Goal: Task Accomplishment & Management: Manage account settings

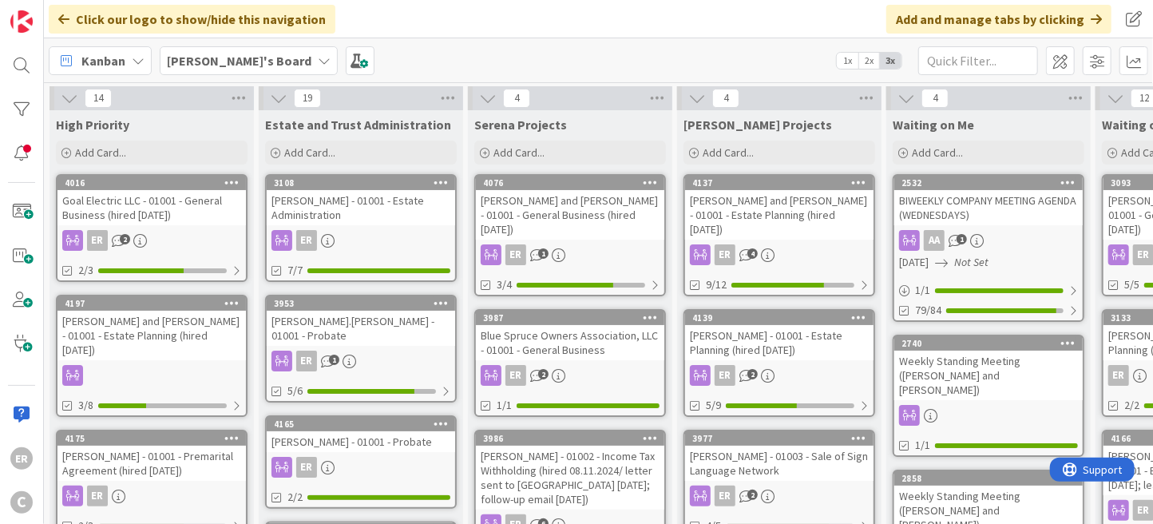
click at [195, 343] on div "[PERSON_NAME] and [PERSON_NAME] - 01001 - Estate Planning (hired [DATE])" at bounding box center [151, 336] width 188 height 50
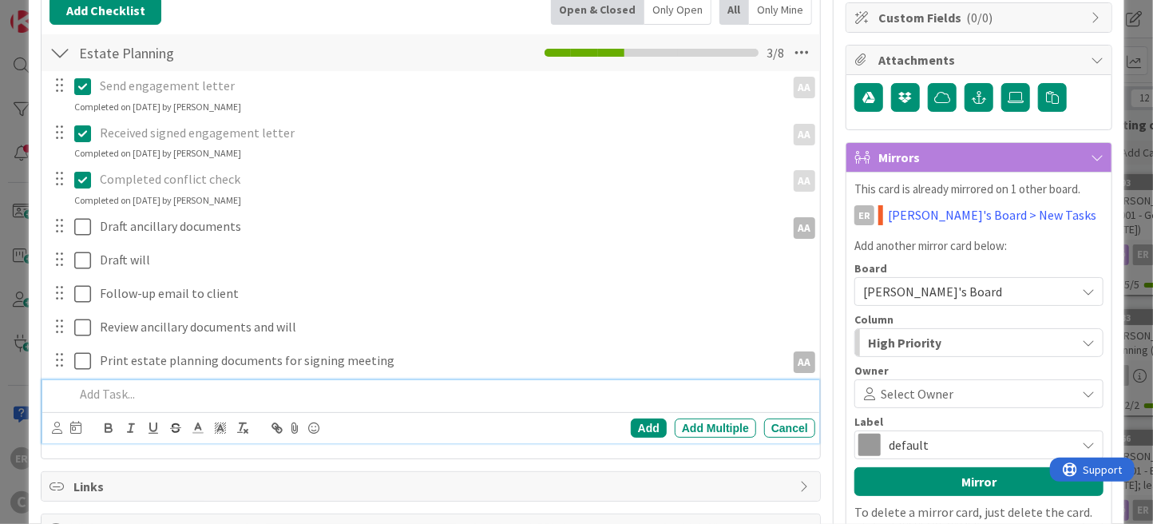
click at [113, 391] on p at bounding box center [441, 394] width 735 height 18
click at [60, 424] on icon at bounding box center [57, 428] width 10 height 12
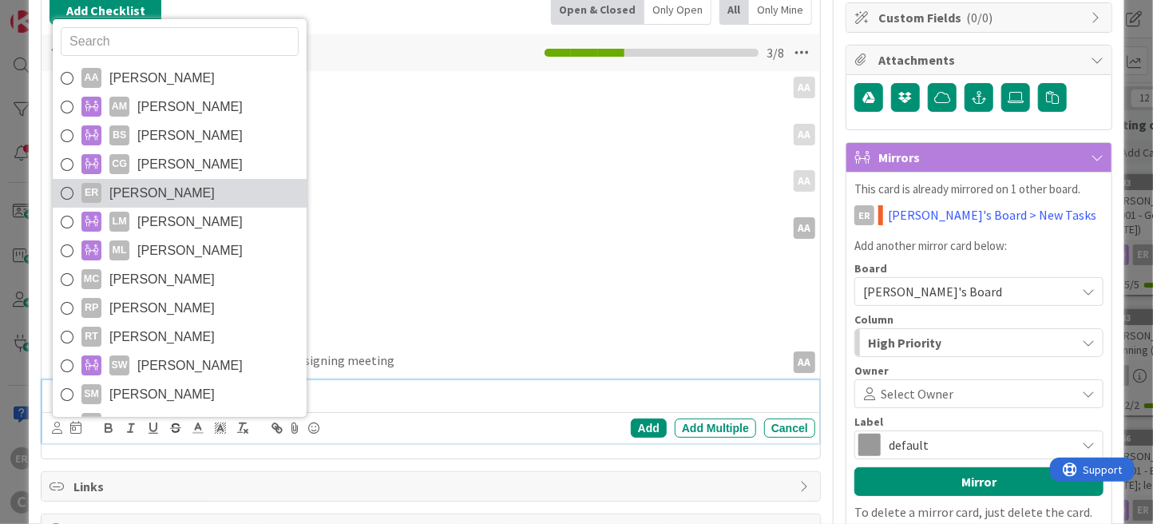
click at [147, 193] on span "Ethan Rector" at bounding box center [161, 193] width 105 height 24
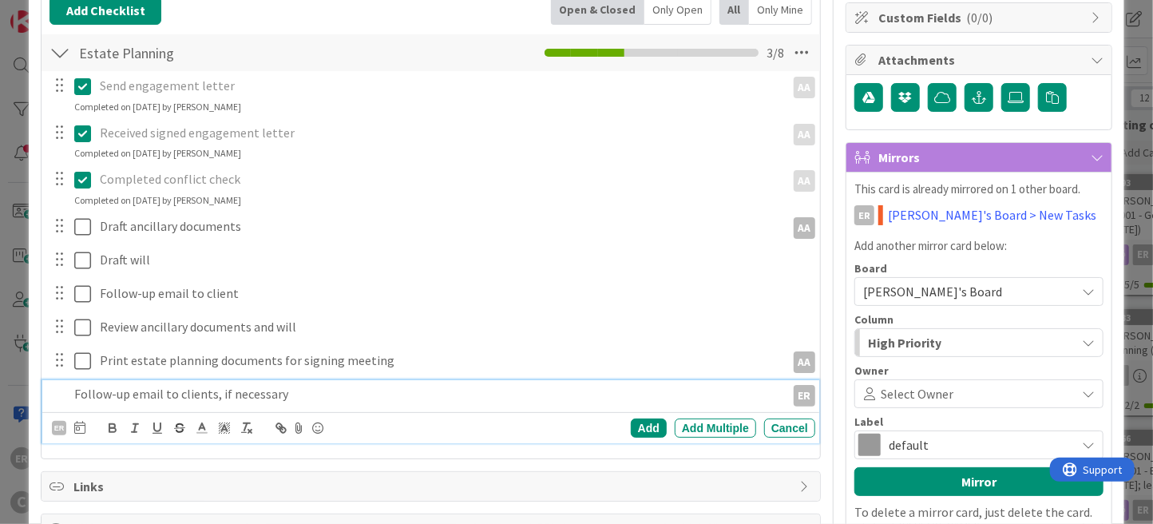
click at [297, 392] on p "Follow-up email to clients, if necessary" at bounding box center [426, 394] width 705 height 18
drag, startPoint x: 287, startPoint y: 395, endPoint x: 208, endPoint y: 394, distance: 79.1
click at [208, 394] on p "Follow-up email to clients, if necessary" at bounding box center [426, 394] width 705 height 18
click at [81, 430] on icon at bounding box center [79, 427] width 11 height 13
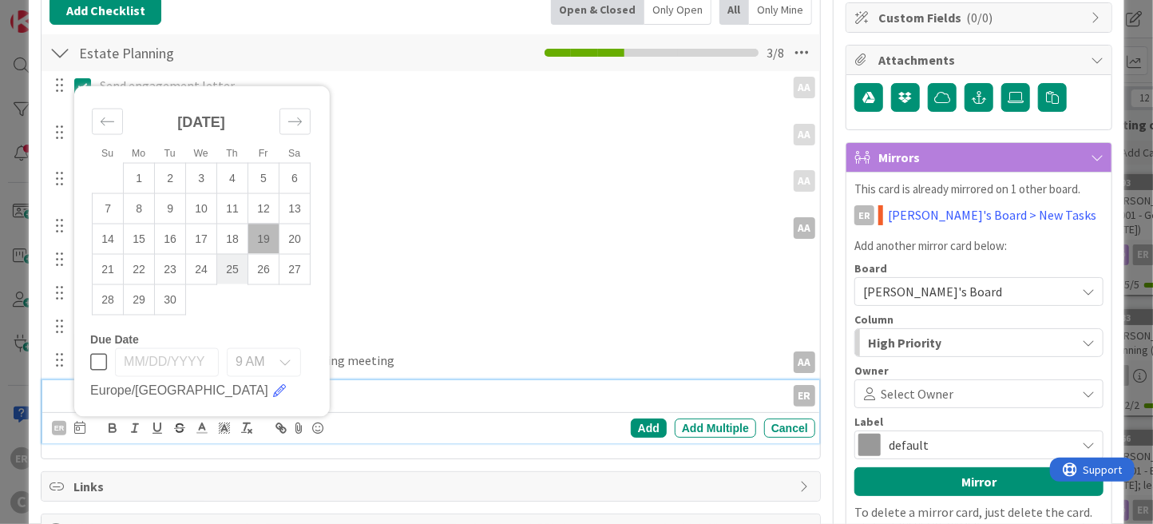
click at [236, 273] on td "25" at bounding box center [232, 269] width 31 height 30
type input "09/25/2025"
click at [636, 430] on div "Add" at bounding box center [649, 427] width 36 height 19
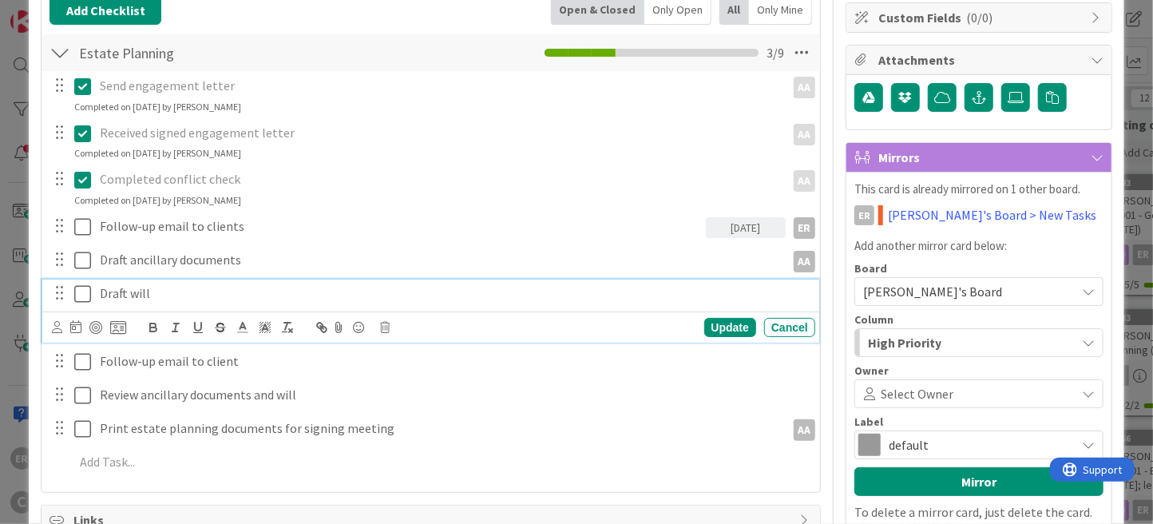
click at [152, 295] on p "Draft will" at bounding box center [454, 293] width 708 height 18
drag, startPoint x: 152, startPoint y: 295, endPoint x: 129, endPoint y: 295, distance: 23.2
click at [129, 295] on p "Draft will" at bounding box center [454, 293] width 708 height 18
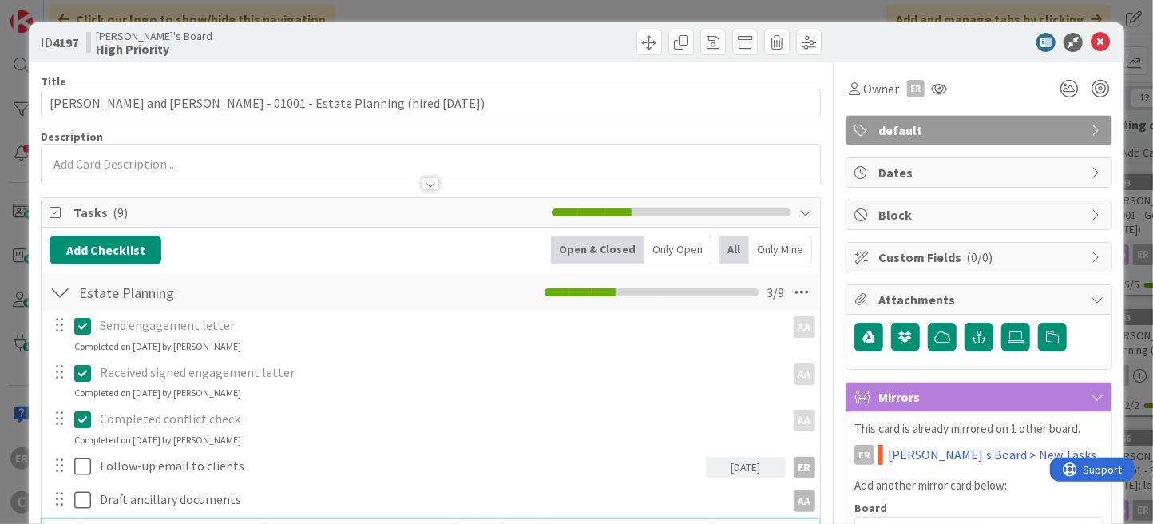
click at [153, 157] on p at bounding box center [431, 164] width 763 height 18
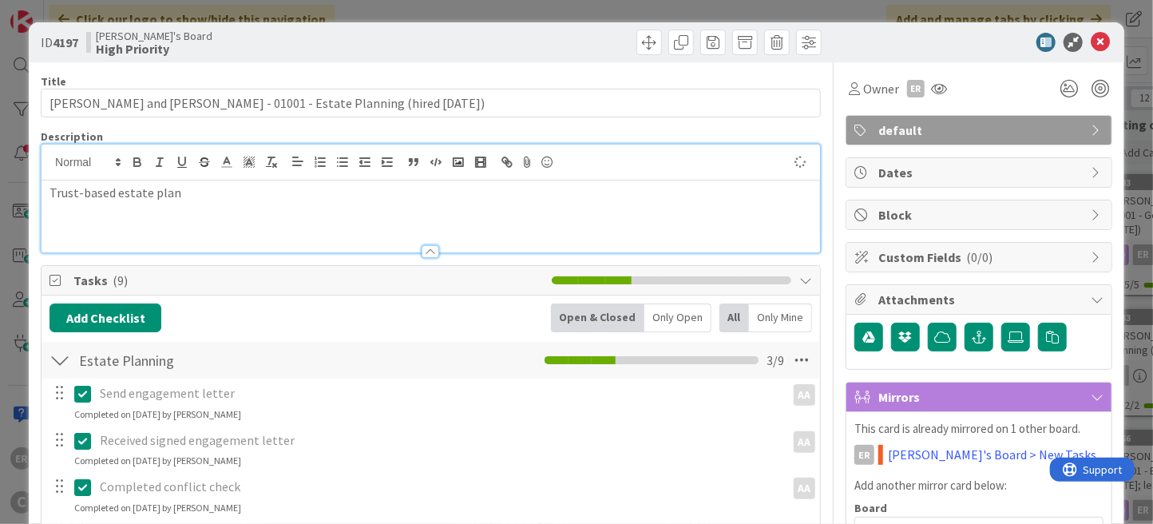
click at [336, 43] on div "Ethan's Board High Priority" at bounding box center [256, 43] width 341 height 26
click at [913, 85] on div "ER" at bounding box center [929, 88] width 45 height 29
click at [931, 90] on icon at bounding box center [939, 88] width 16 height 13
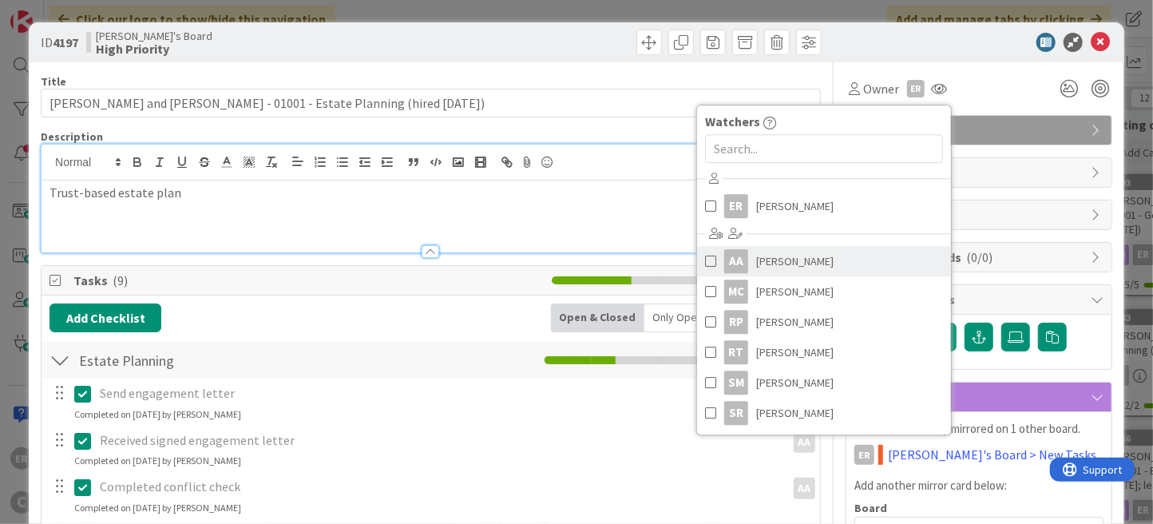
click at [834, 249] on span "Adrianna Auerhamer" at bounding box center [794, 261] width 77 height 24
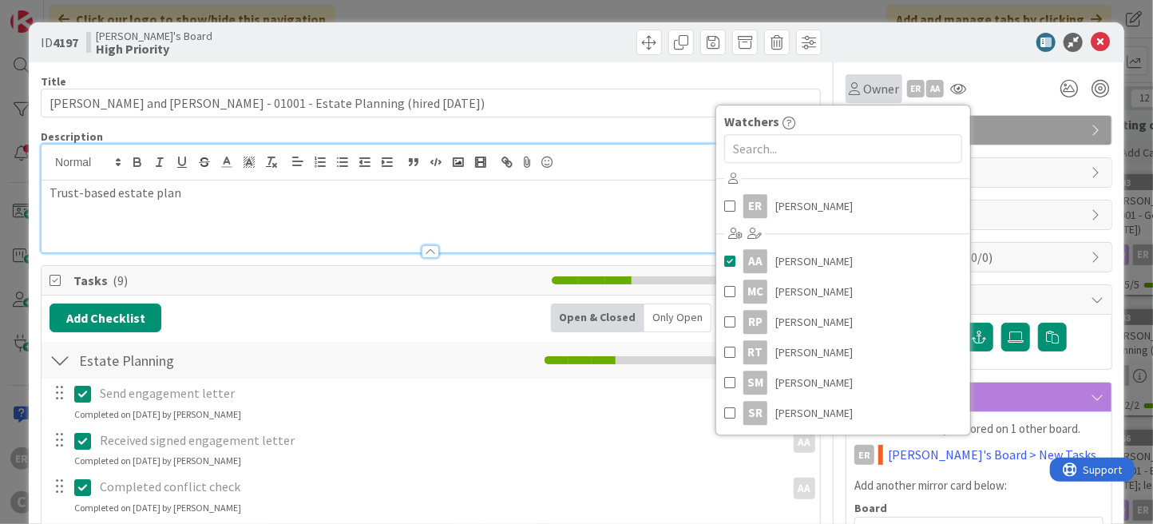
click at [873, 89] on span "Owner" at bounding box center [881, 88] width 36 height 19
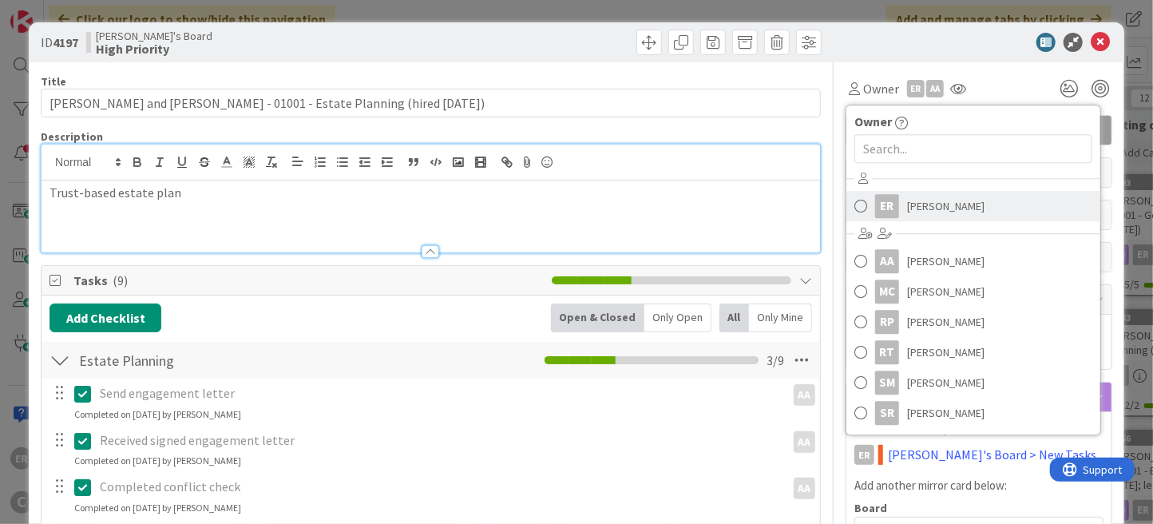
click at [891, 215] on link "ER Ethan Rector" at bounding box center [973, 206] width 254 height 30
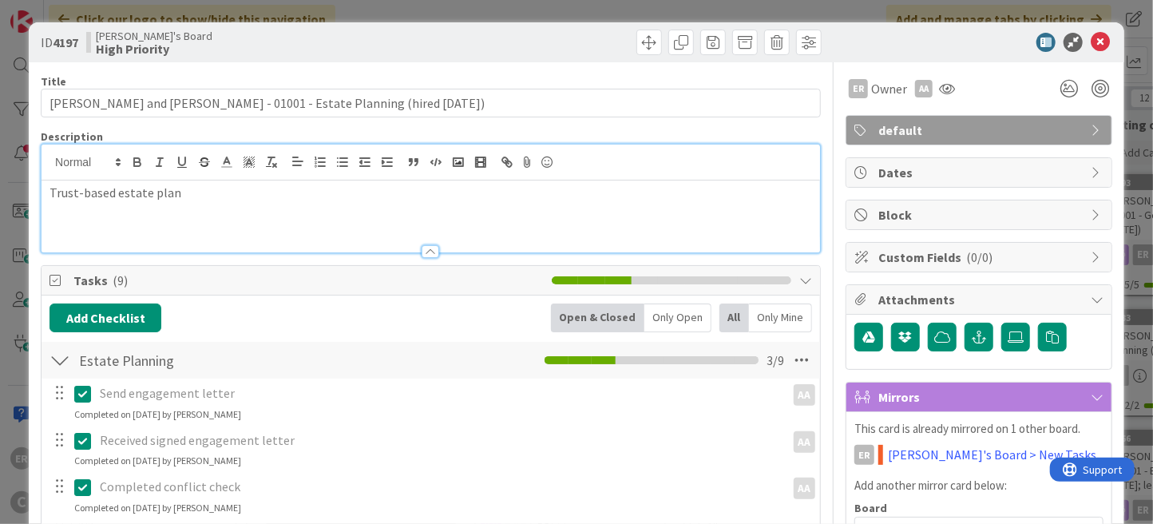
click at [839, 43] on div at bounding box center [971, 42] width 283 height 19
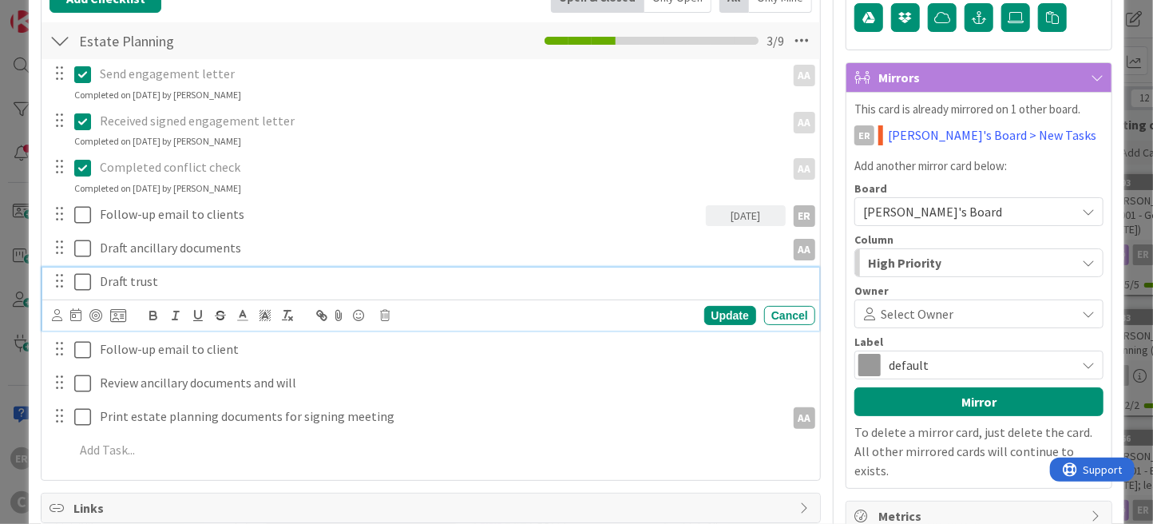
click at [164, 280] on p "Draft trust" at bounding box center [454, 281] width 708 height 18
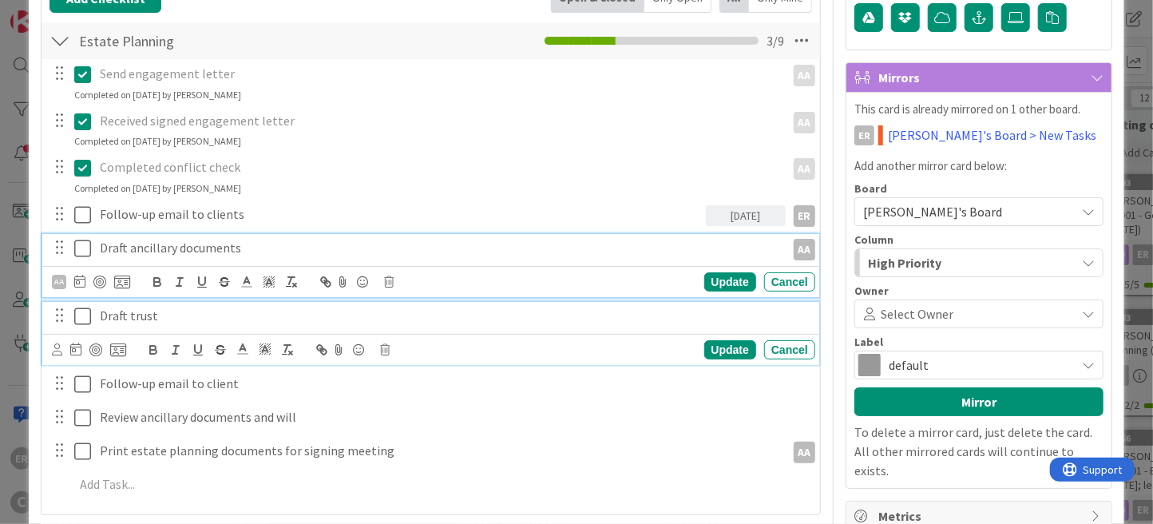
click at [169, 252] on p "Draft ancillary documents" at bounding box center [439, 248] width 679 height 18
click at [160, 315] on p "Draft trust" at bounding box center [454, 316] width 708 height 18
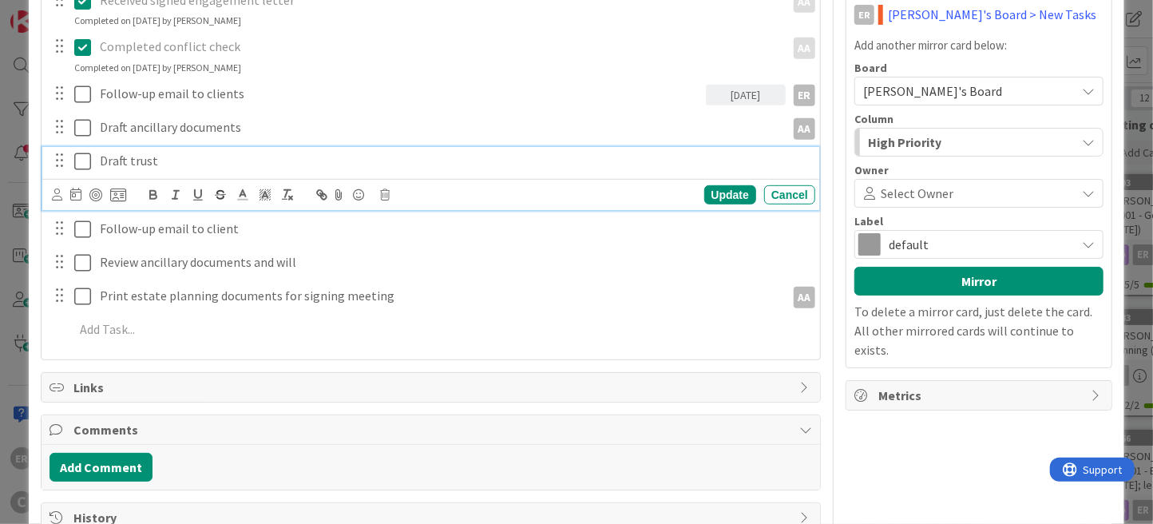
scroll to position [445, 0]
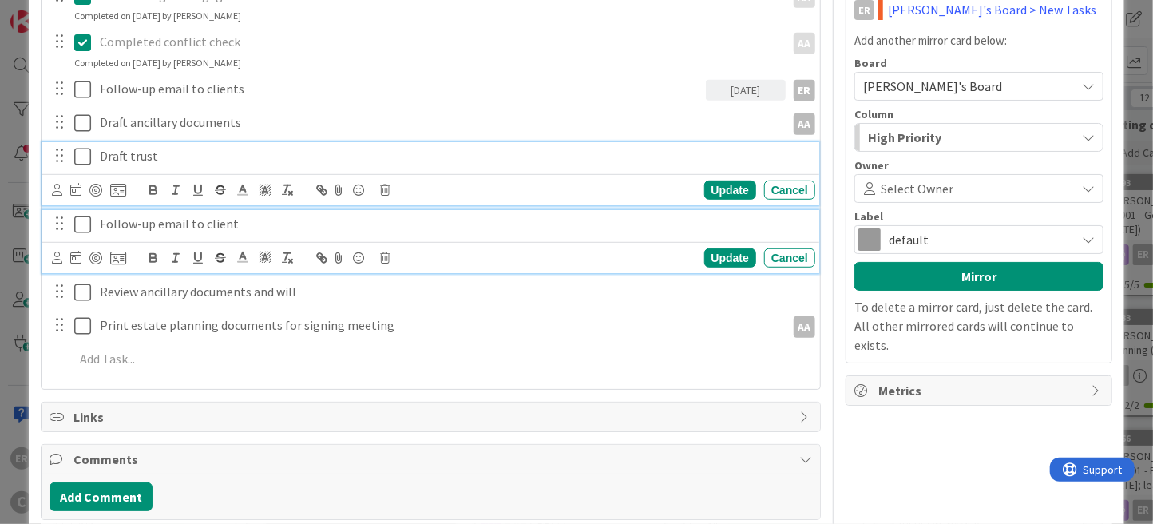
click at [287, 224] on p "Follow-up email to client" at bounding box center [454, 224] width 708 height 18
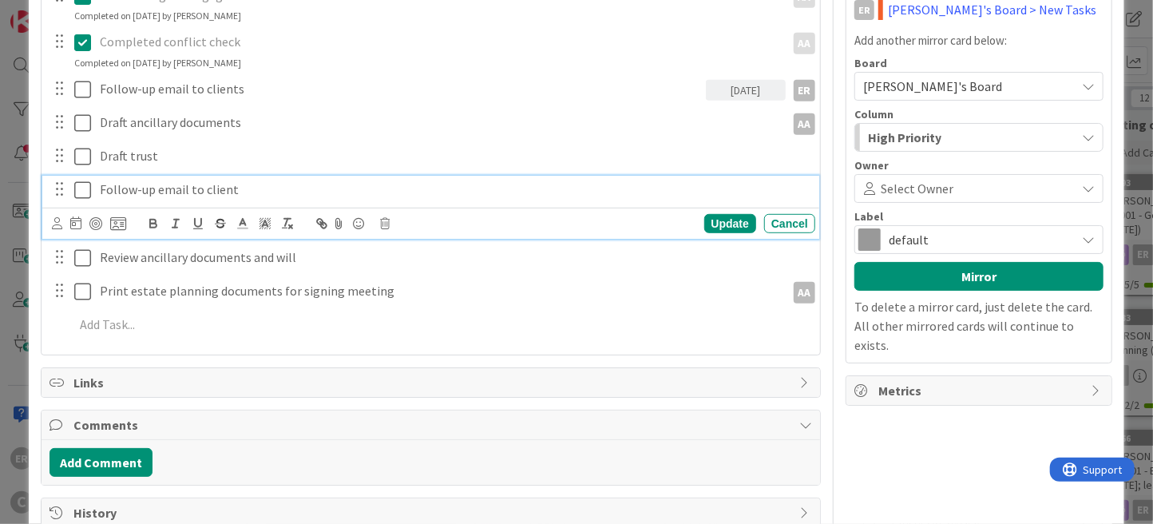
scroll to position [411, 0]
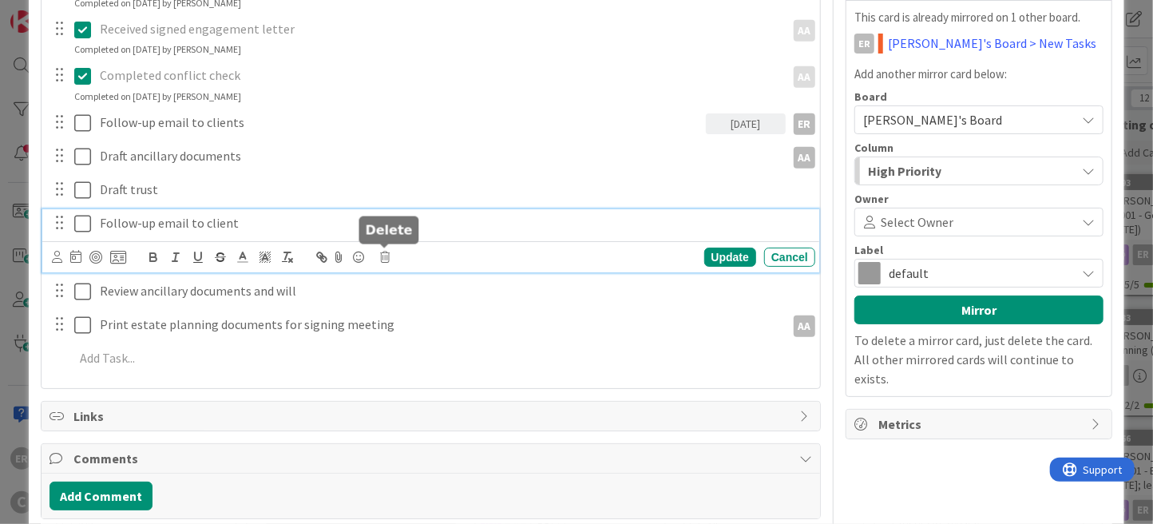
click at [389, 259] on icon at bounding box center [385, 257] width 10 height 11
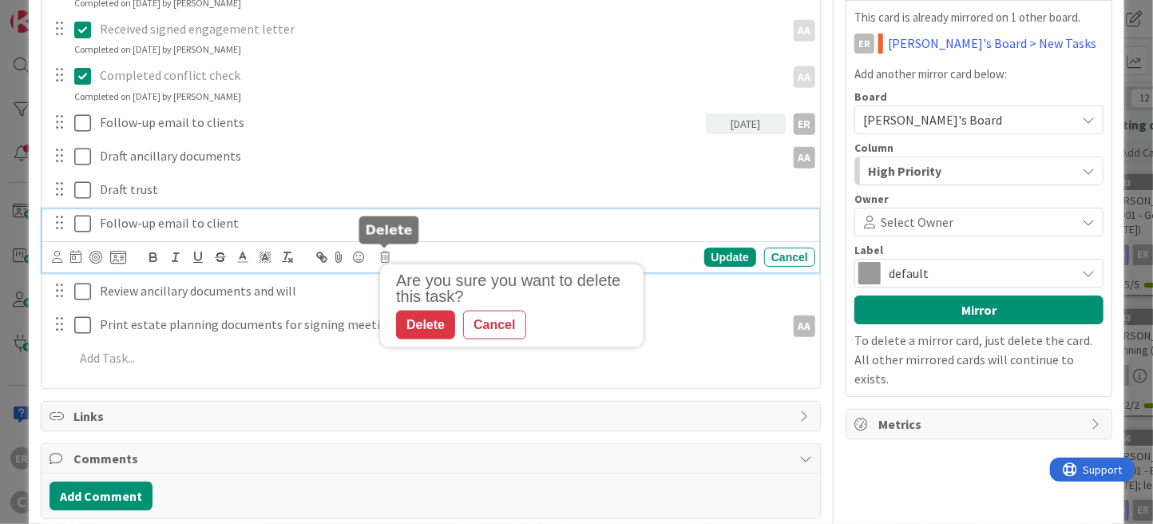
click at [427, 327] on div "Delete" at bounding box center [425, 325] width 59 height 29
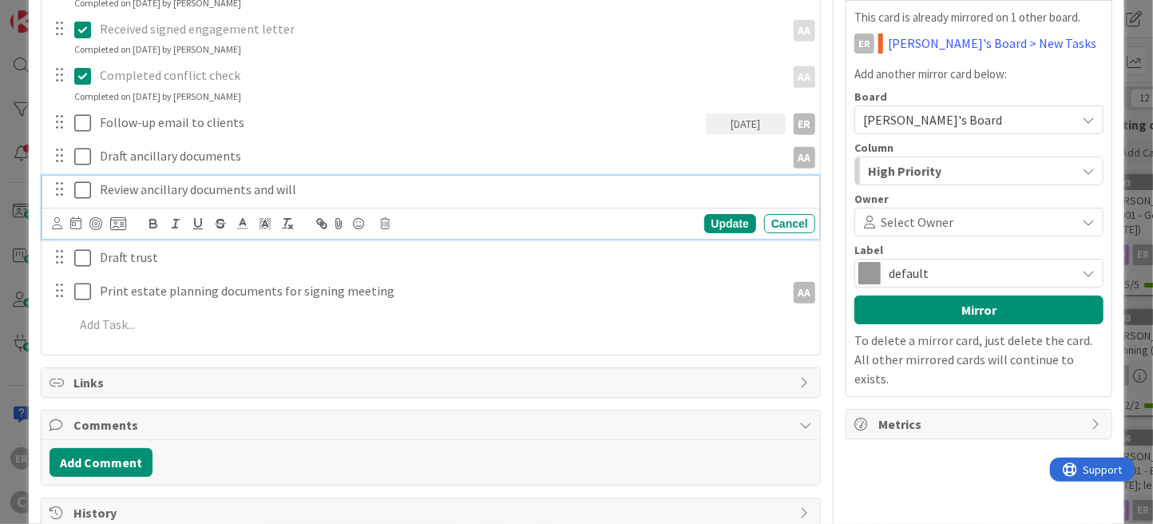
click at [293, 188] on p "Review ancillary documents and will" at bounding box center [454, 189] width 708 height 18
drag, startPoint x: 299, startPoint y: 188, endPoint x: 140, endPoint y: 192, distance: 159.7
click at [140, 192] on p "Review ancillary documents and will" at bounding box center [454, 189] width 708 height 18
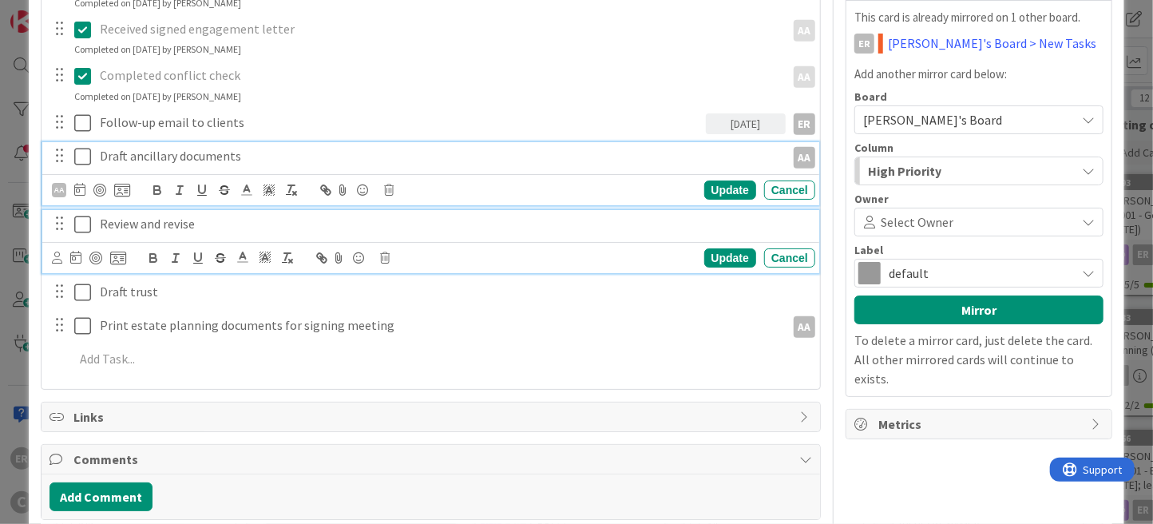
scroll to position [445, 0]
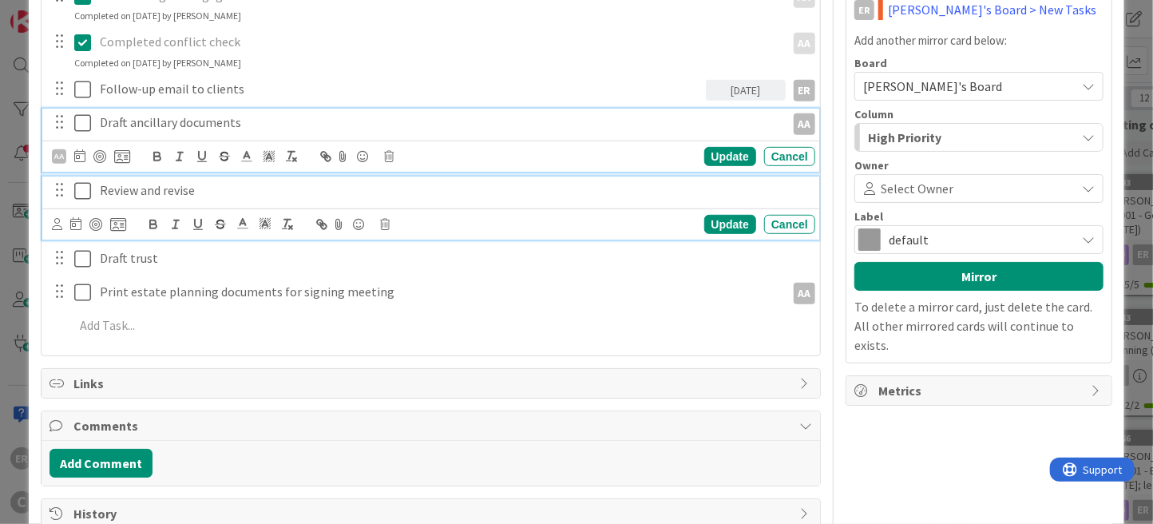
click at [267, 153] on div "Draft ancillary documents AA AA Update Cancel" at bounding box center [430, 140] width 777 height 63
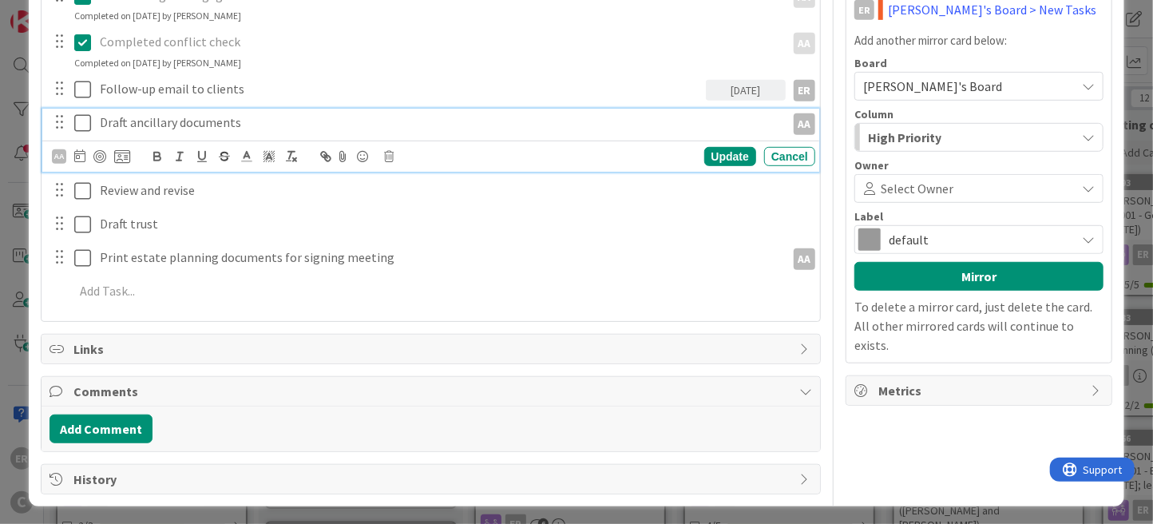
click at [313, 128] on p "Draft ancillary documents" at bounding box center [439, 122] width 679 height 18
click at [706, 153] on div "Update" at bounding box center [730, 156] width 52 height 19
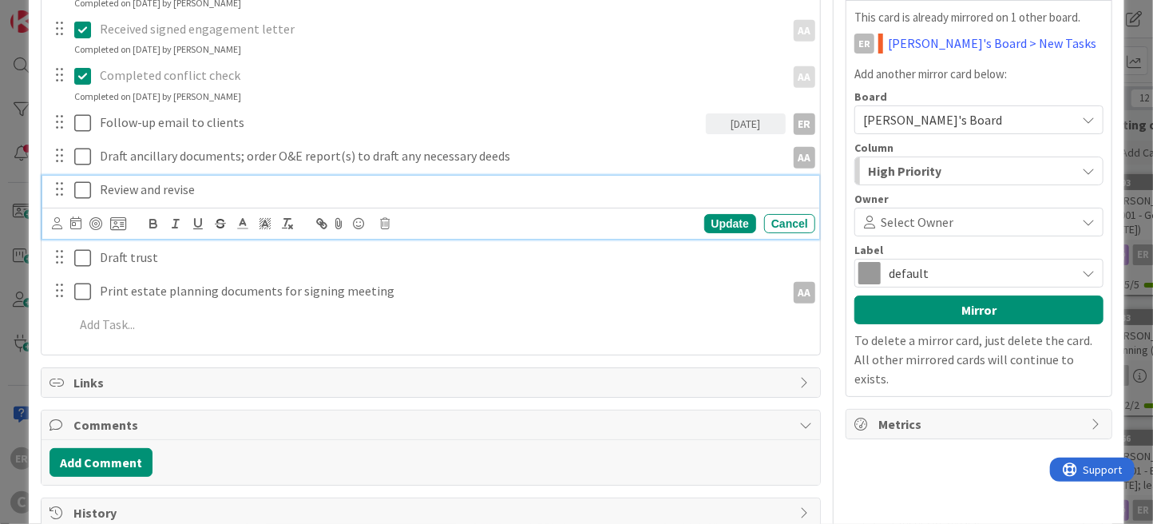
click at [214, 188] on div "Review and revise Update Cancel" at bounding box center [430, 207] width 777 height 63
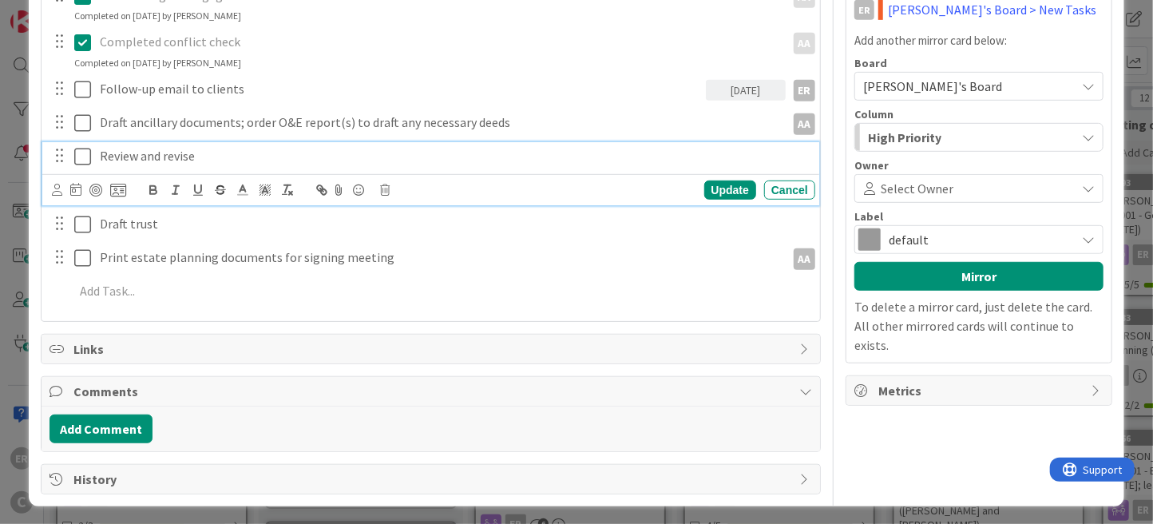
click at [277, 157] on p "Review and revise" at bounding box center [454, 156] width 708 height 18
click at [59, 188] on icon at bounding box center [57, 190] width 10 height 12
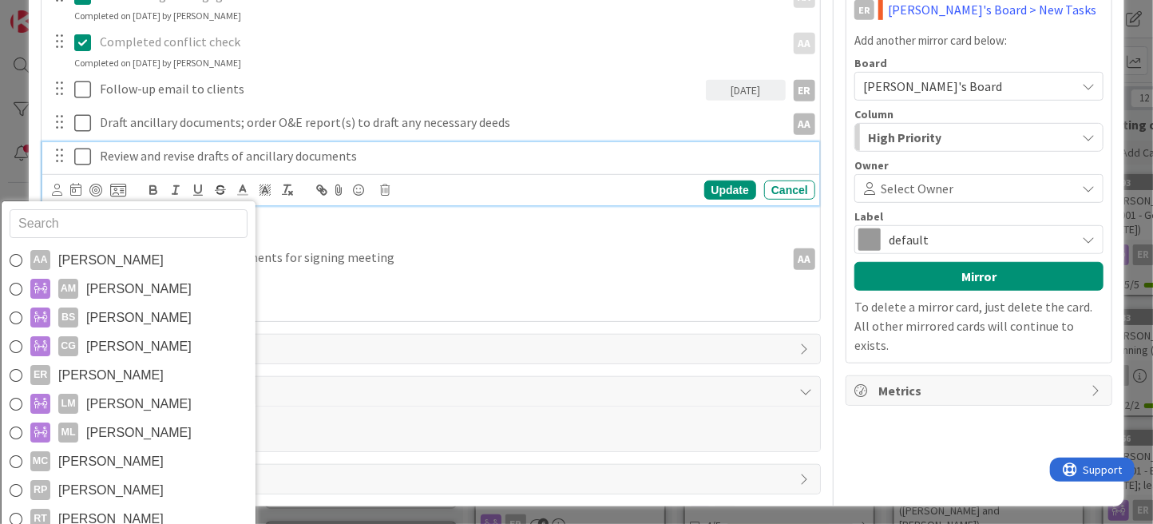
drag, startPoint x: 113, startPoint y: 368, endPoint x: 200, endPoint y: 329, distance: 95.4
click at [113, 368] on span "Ethan Rector" at bounding box center [110, 375] width 105 height 24
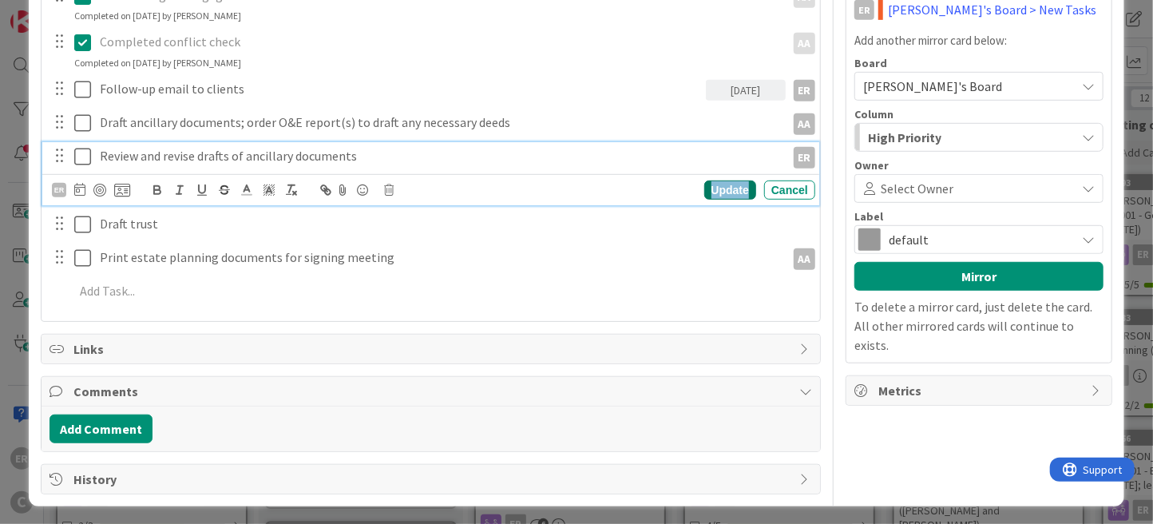
click at [704, 188] on div "Update" at bounding box center [730, 189] width 52 height 19
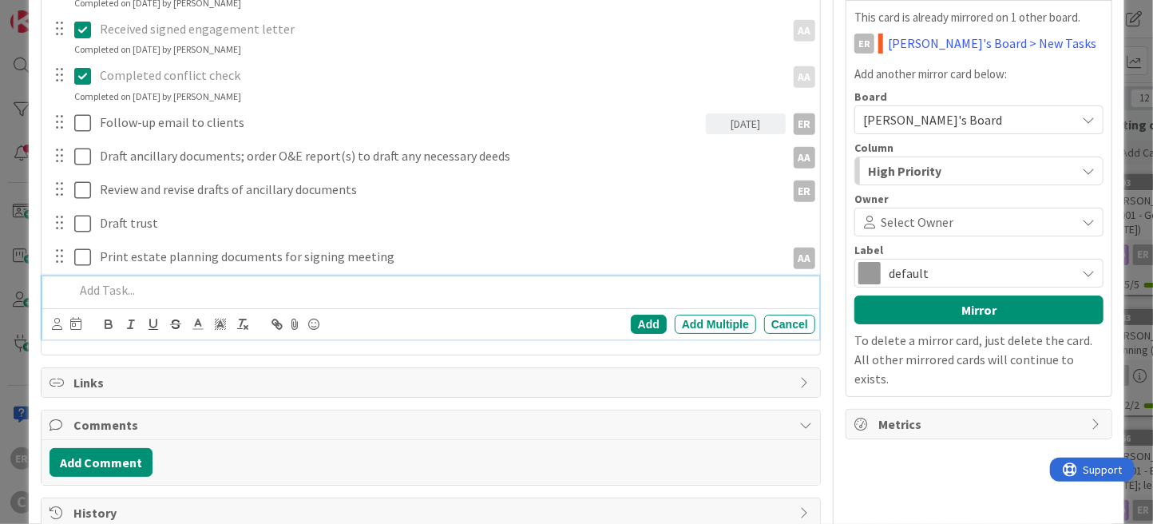
click at [121, 289] on div "AA Adrianna Auerhamer AM Amber McGhee BS Brooke Smith CG Chris Gant ER Ethan Re…" at bounding box center [430, 307] width 777 height 63
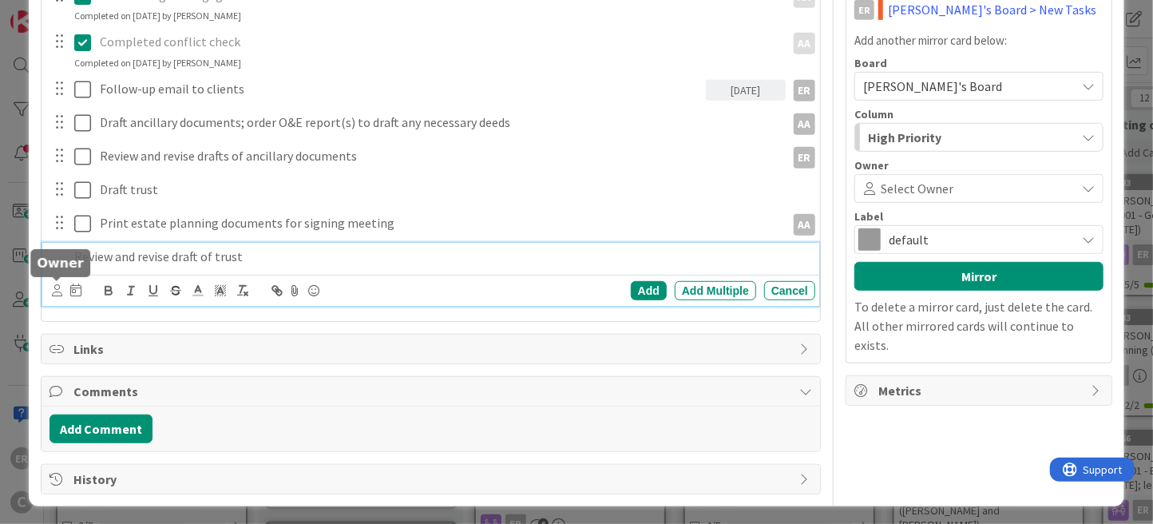
click at [56, 291] on icon at bounding box center [57, 290] width 10 height 12
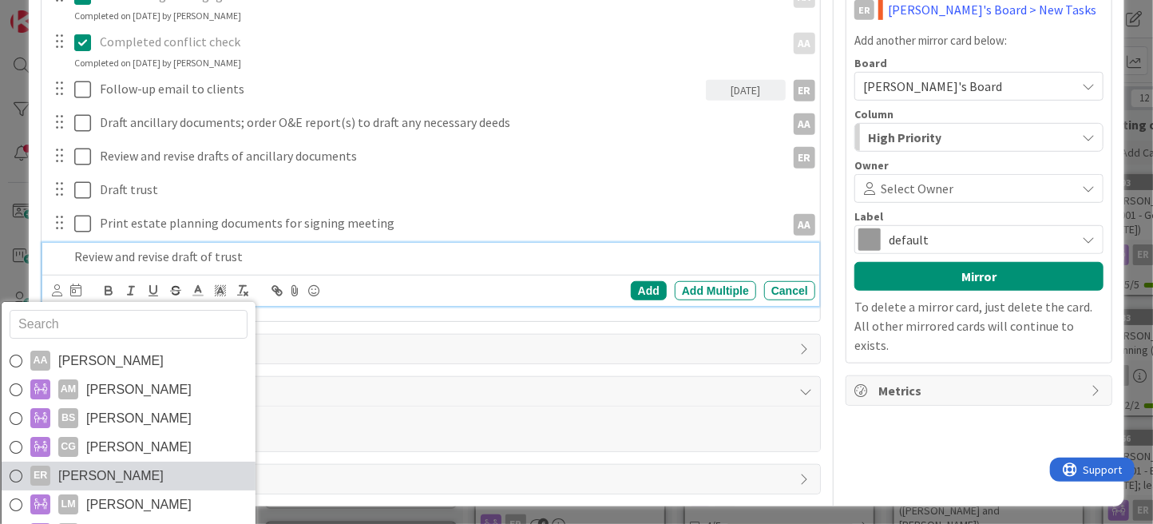
click at [105, 462] on link "ER Ethan Rector" at bounding box center [129, 476] width 254 height 29
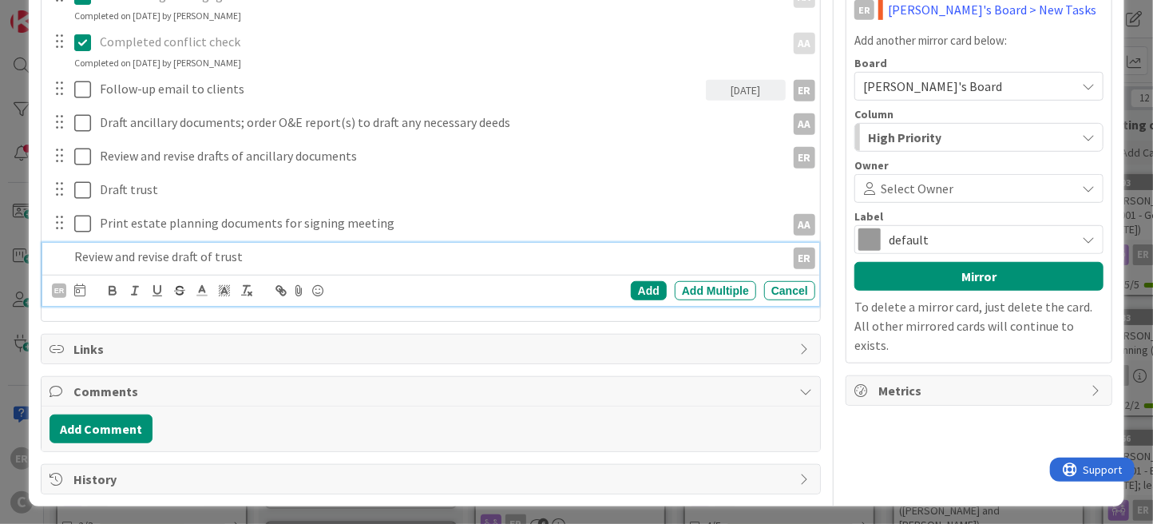
click at [574, 279] on div "ER AA Adrianna Auerhamer AM Amber McGhee BS Brooke Smith CG Chris Gant ER Ethan…" at bounding box center [433, 290] width 763 height 22
click at [631, 281] on div "Add" at bounding box center [649, 290] width 36 height 19
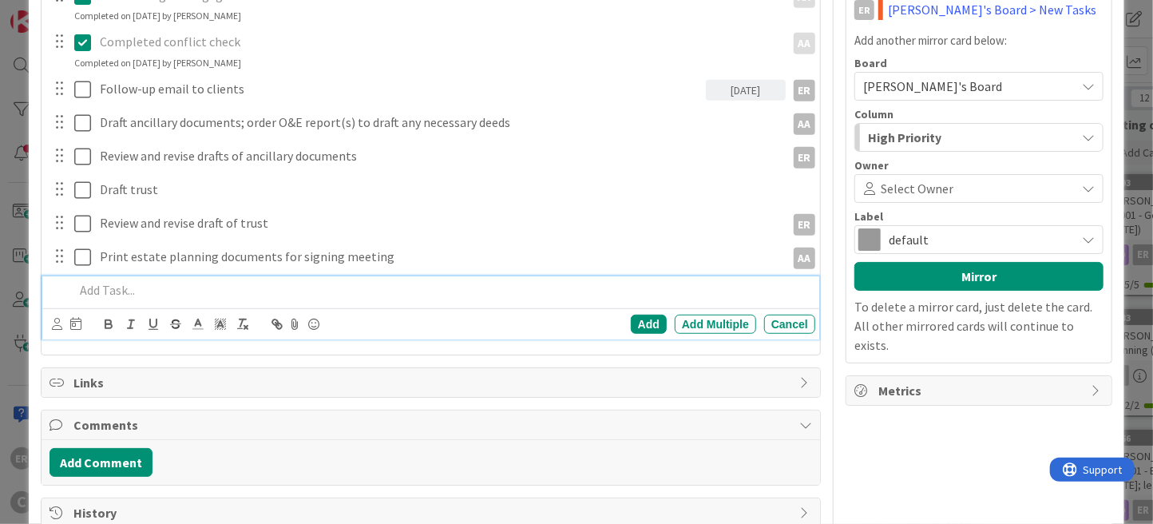
click at [253, 281] on p at bounding box center [441, 290] width 735 height 18
click at [55, 321] on icon at bounding box center [57, 324] width 10 height 12
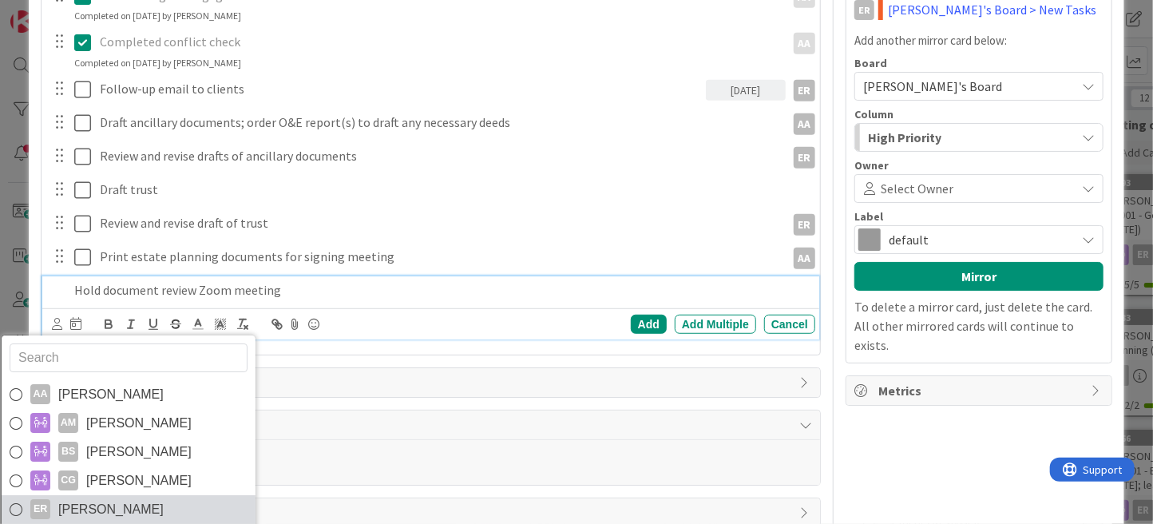
click at [88, 497] on span "Ethan Rector" at bounding box center [110, 509] width 105 height 24
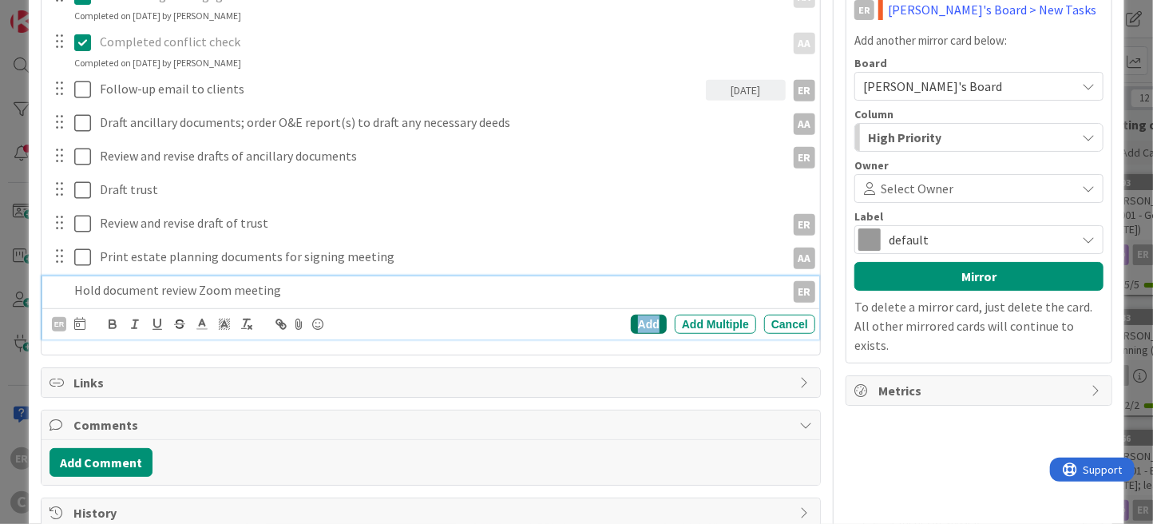
click at [636, 324] on div "Add" at bounding box center [649, 324] width 36 height 19
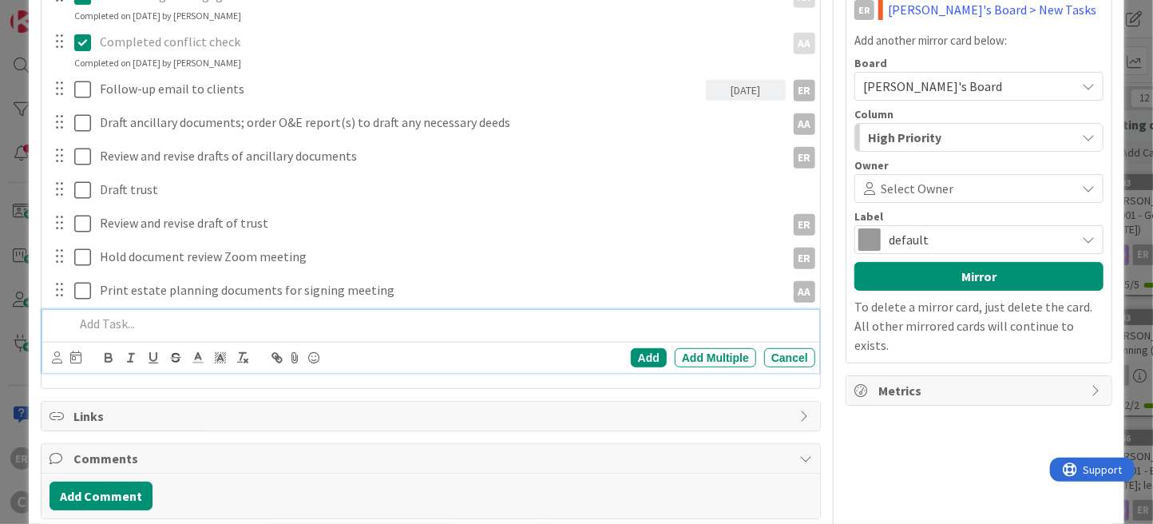
click at [100, 325] on p at bounding box center [441, 324] width 735 height 18
click at [55, 353] on icon at bounding box center [57, 357] width 10 height 12
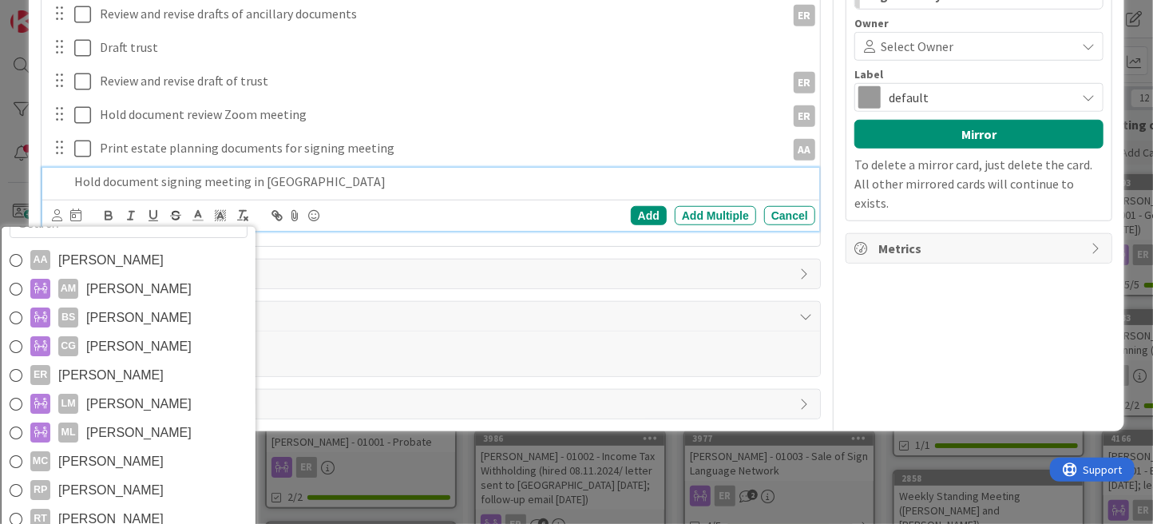
scroll to position [604, 0]
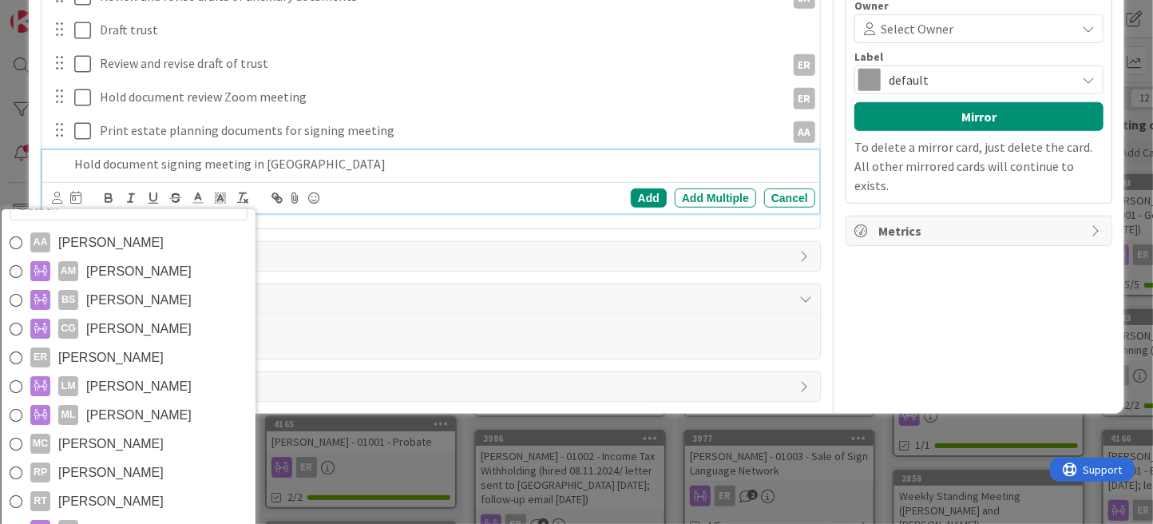
drag, startPoint x: 180, startPoint y: 361, endPoint x: 190, endPoint y: 343, distance: 21.1
click at [180, 361] on link "ER Ethan Rector" at bounding box center [129, 357] width 254 height 29
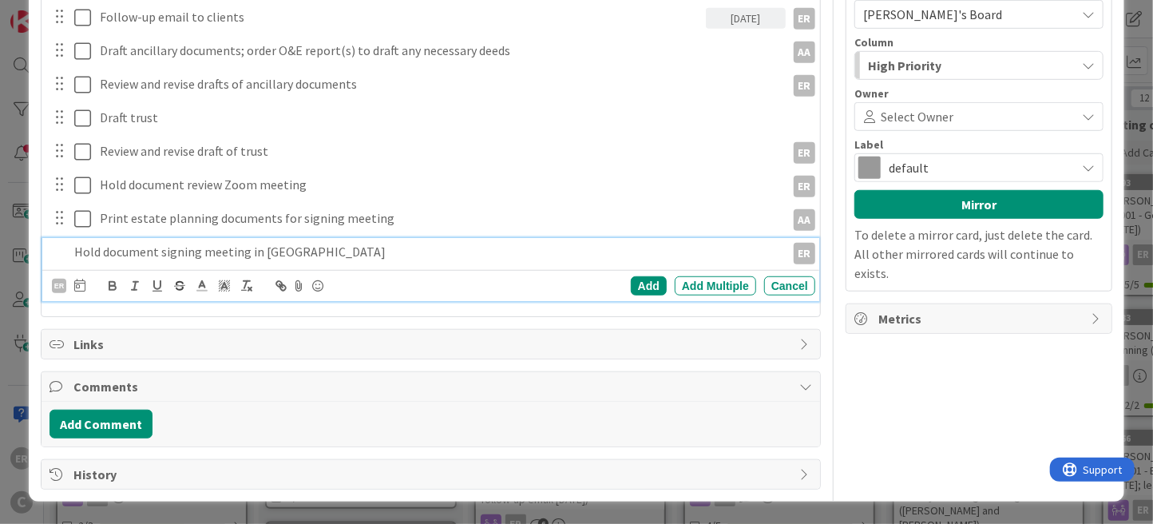
scroll to position [513, 0]
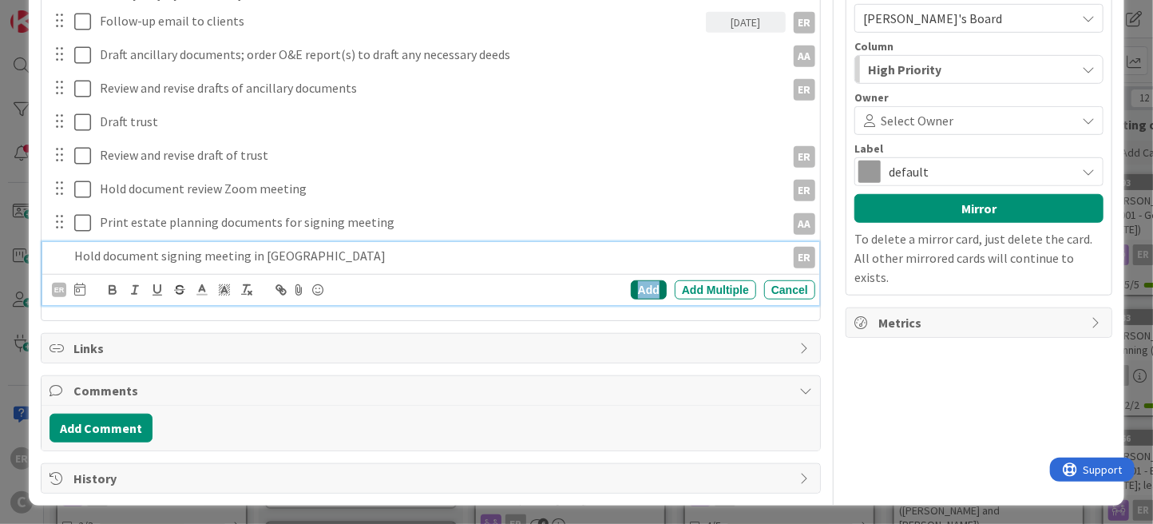
click at [648, 289] on div "Add" at bounding box center [649, 289] width 36 height 19
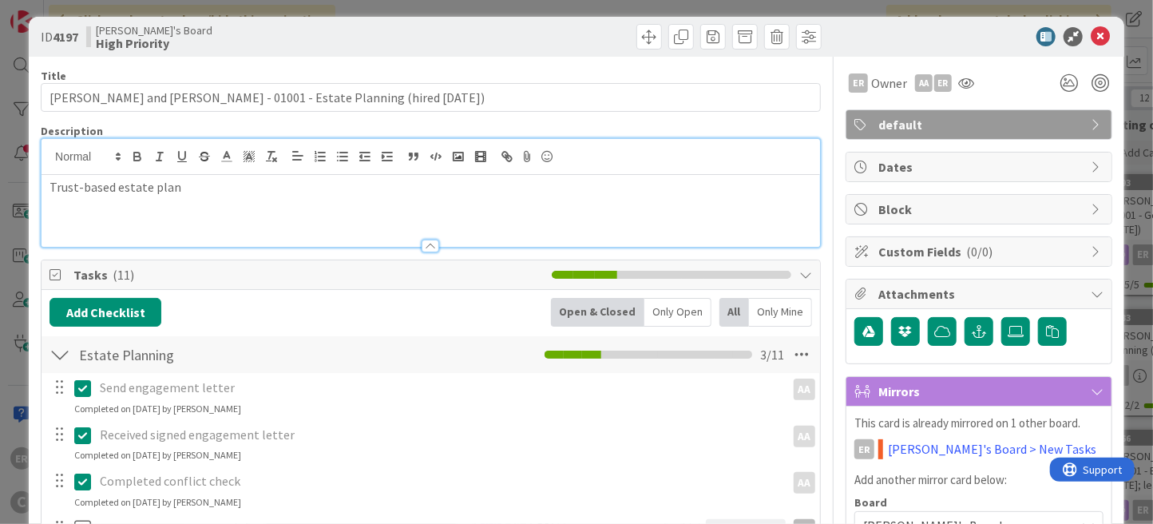
scroll to position [0, 0]
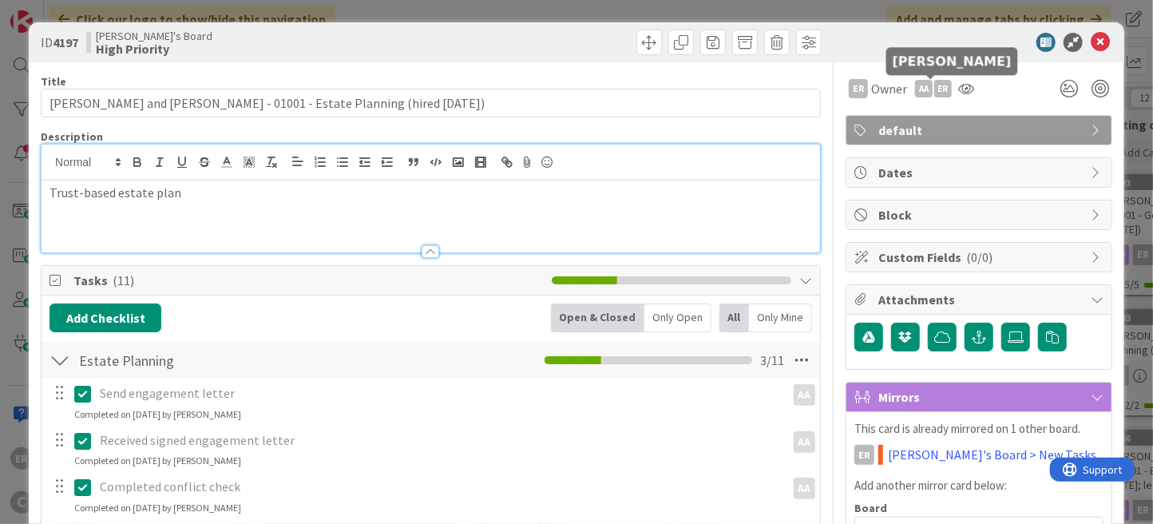
click at [934, 89] on div "ER" at bounding box center [943, 89] width 18 height 18
click at [908, 126] on link "Remove" at bounding box center [888, 119] width 126 height 26
click at [908, 123] on link "Remove" at bounding box center [888, 119] width 126 height 26
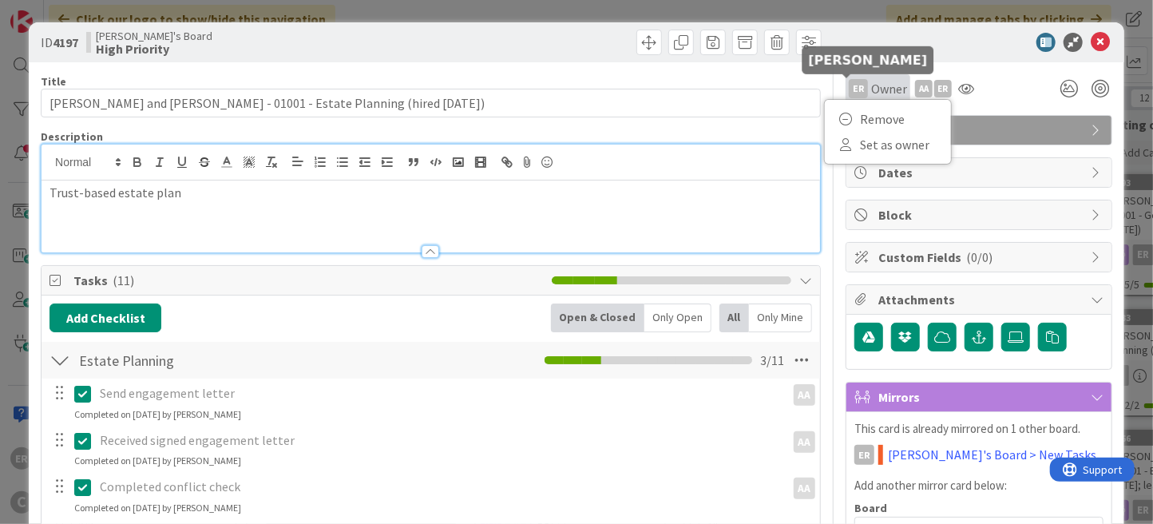
click at [849, 90] on div "ER" at bounding box center [858, 88] width 19 height 19
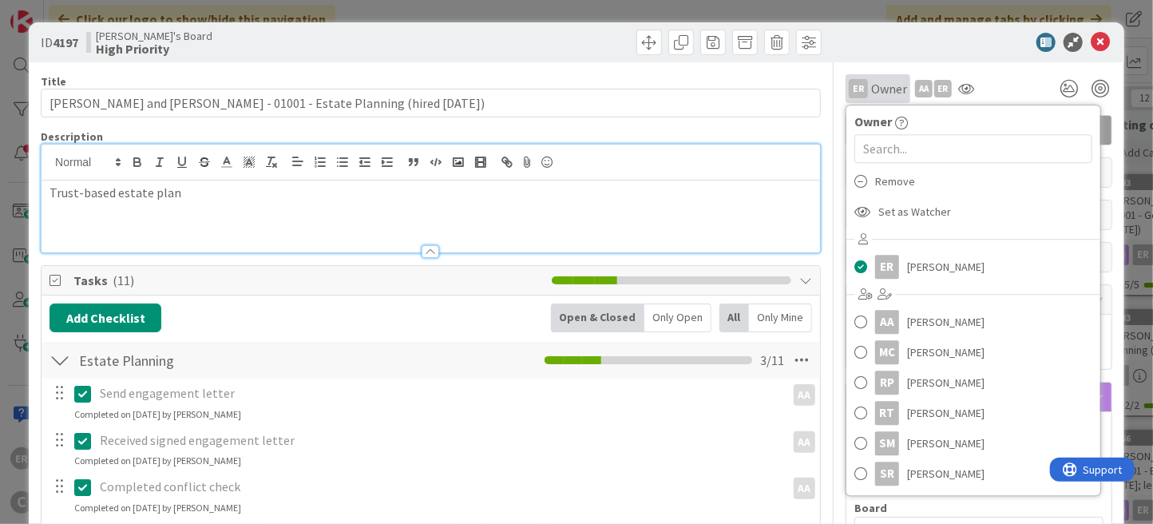
click at [878, 91] on span "Owner" at bounding box center [889, 88] width 36 height 19
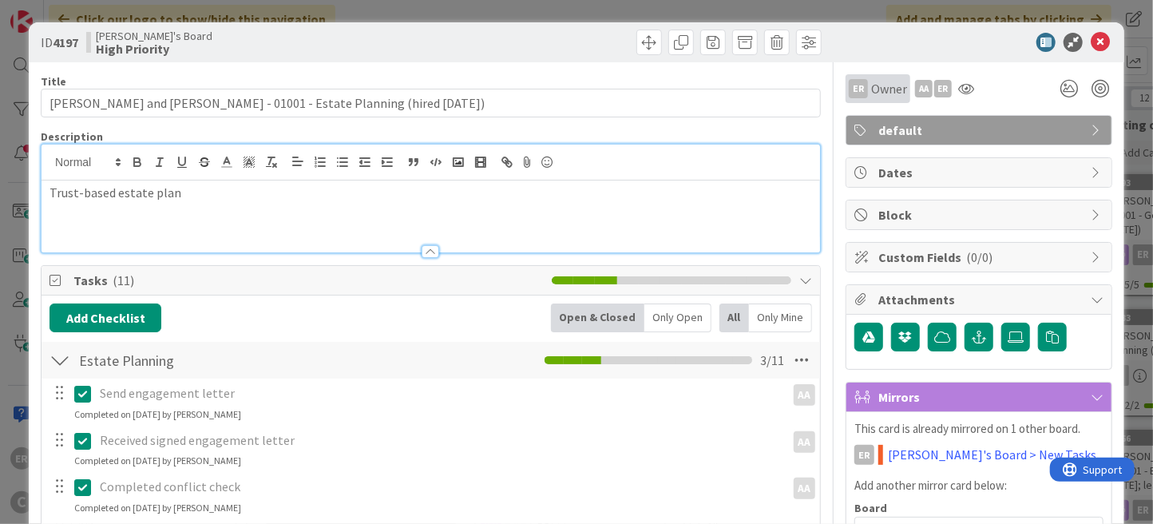
click at [878, 91] on span "Owner" at bounding box center [889, 88] width 36 height 19
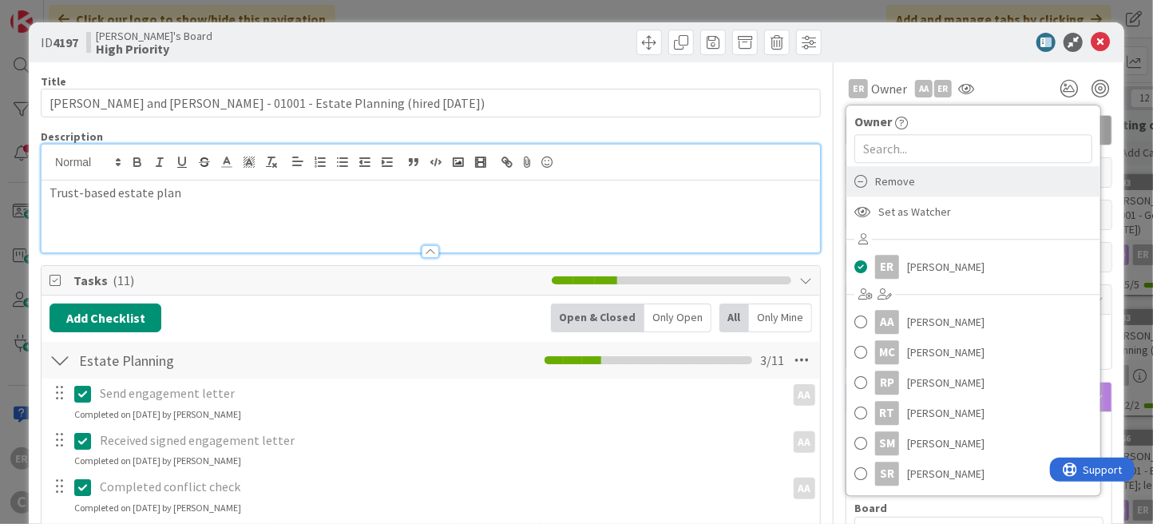
click at [877, 178] on span "Remove" at bounding box center [895, 181] width 40 height 24
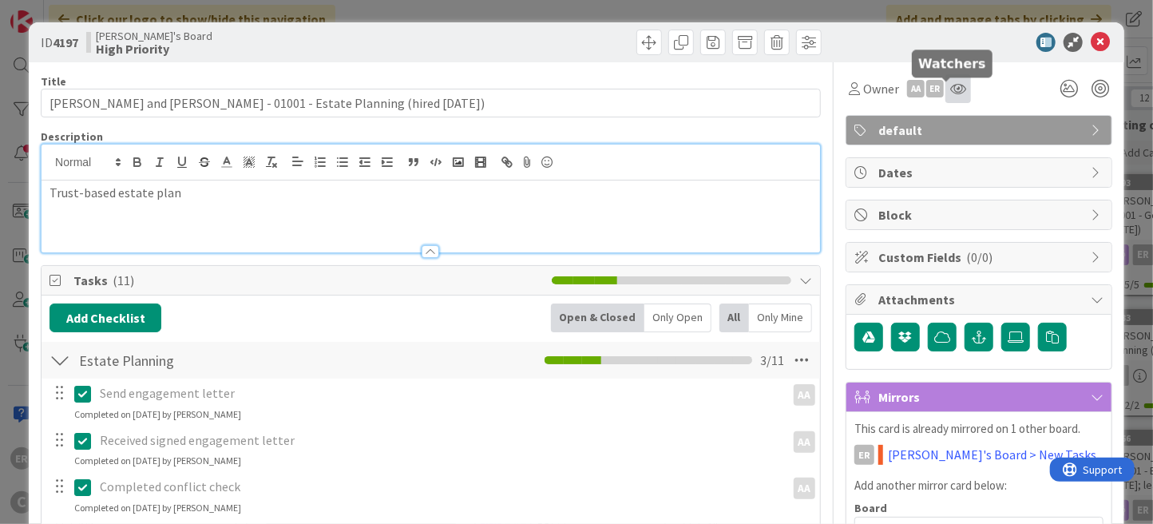
click at [950, 91] on icon at bounding box center [958, 88] width 16 height 13
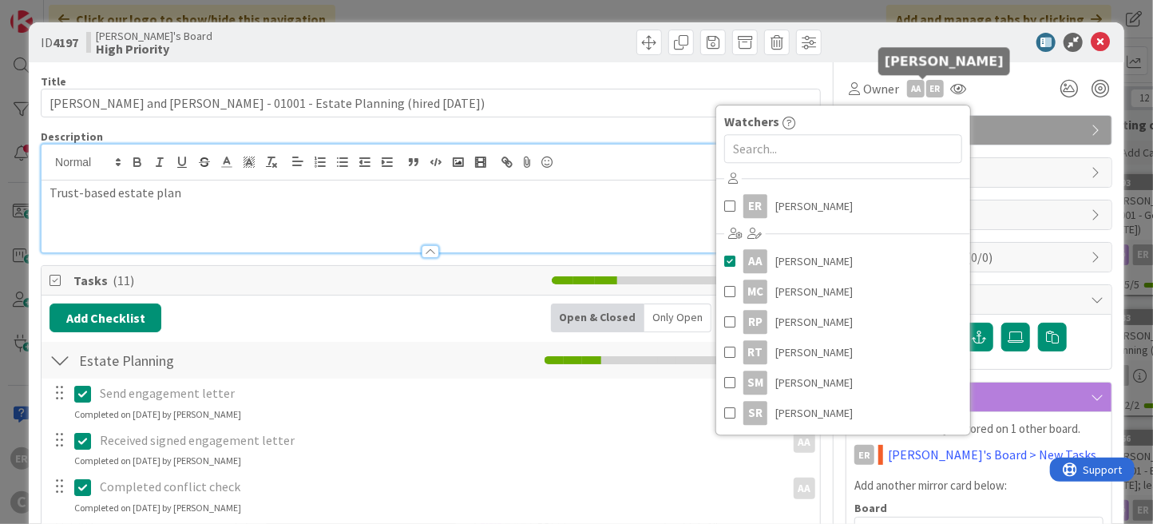
click at [927, 90] on div "ER" at bounding box center [935, 89] width 18 height 18
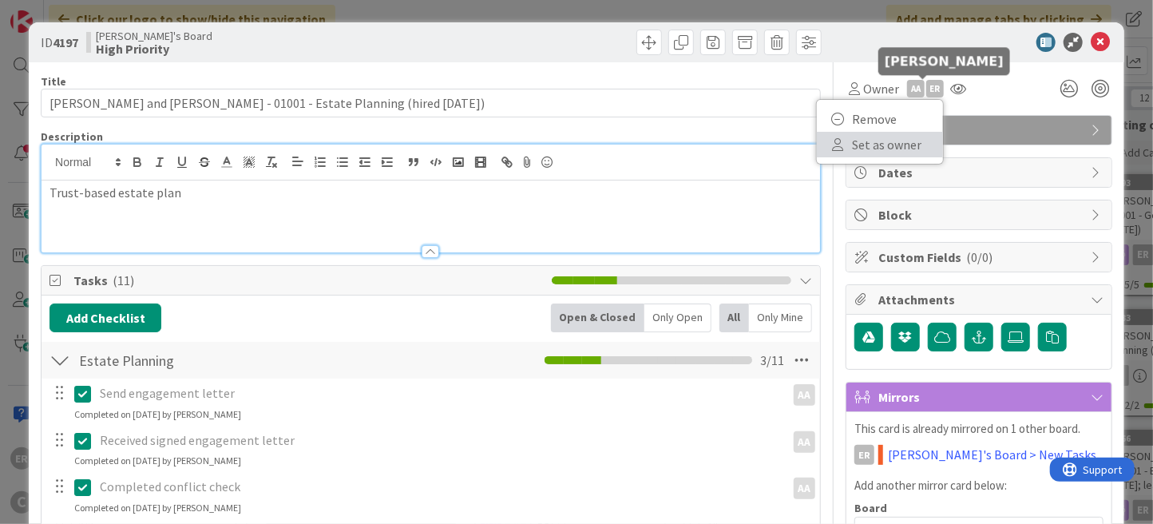
click at [903, 143] on link "Set as owner" at bounding box center [880, 145] width 126 height 26
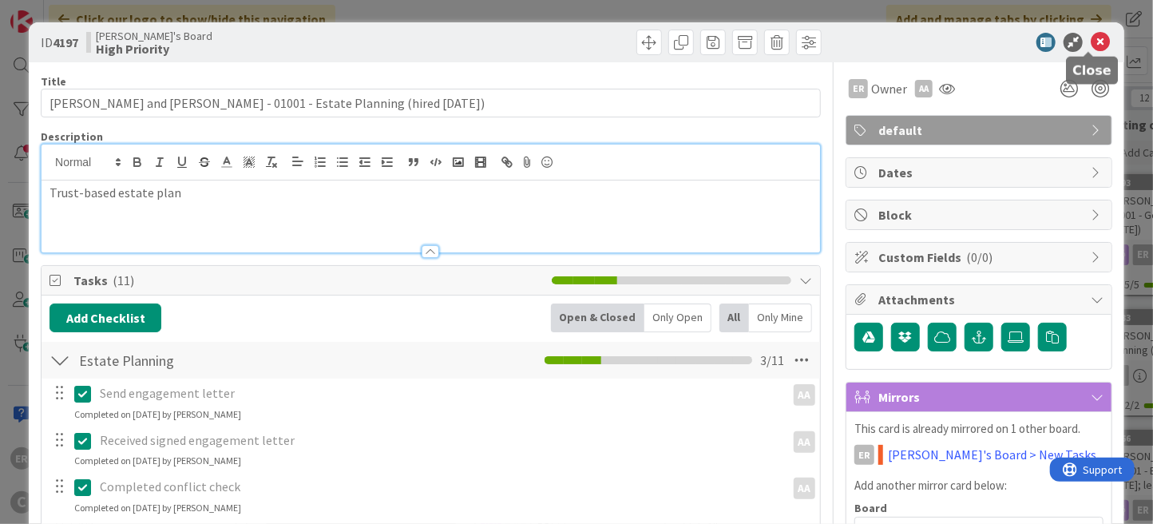
click at [1093, 49] on icon at bounding box center [1100, 42] width 19 height 19
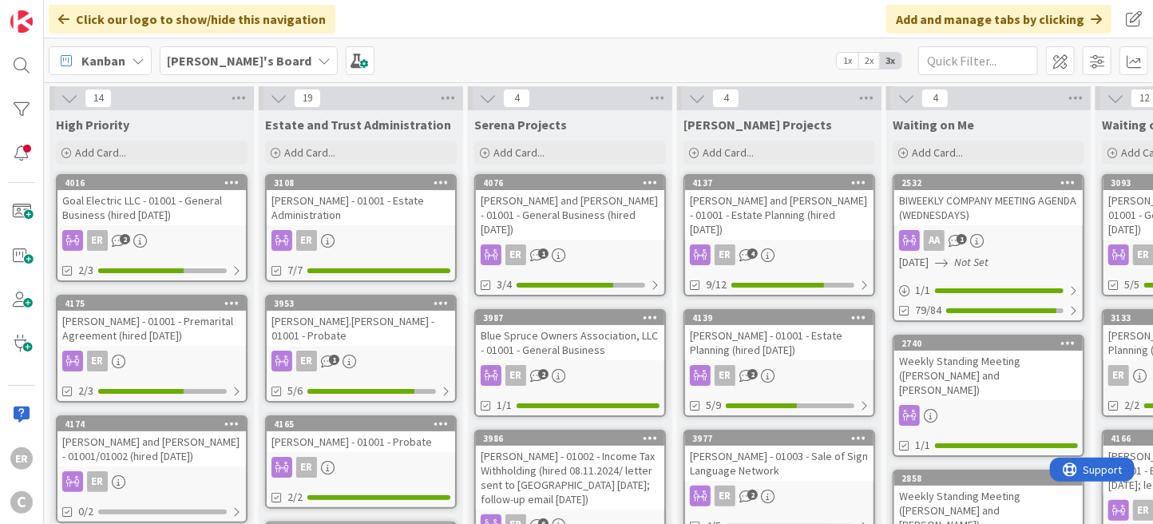
click at [157, 210] on div "Goal Electric LLC - 01001 - General Business (hired [DATE])" at bounding box center [151, 207] width 188 height 35
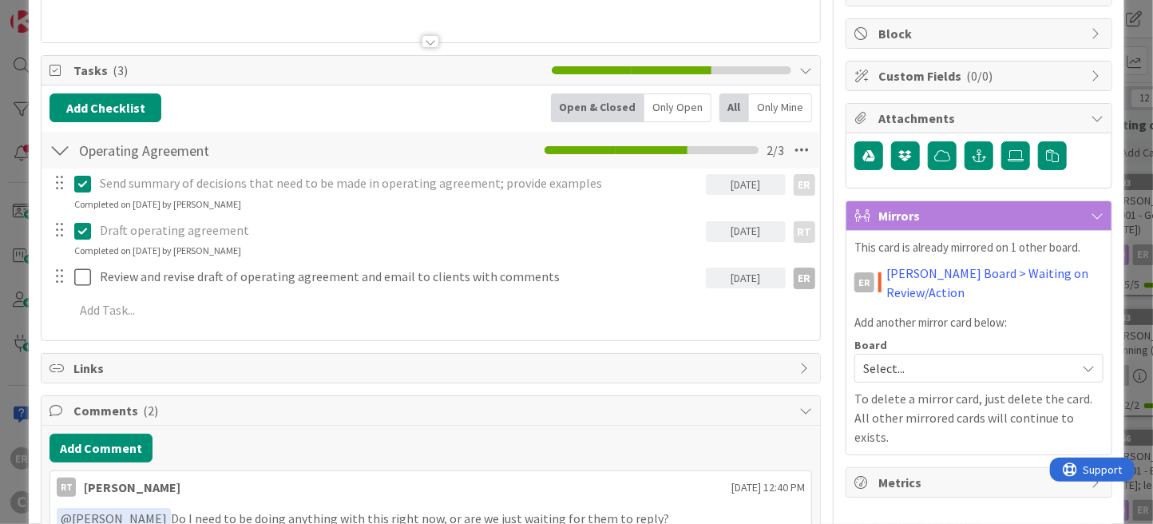
scroll to position [240, 0]
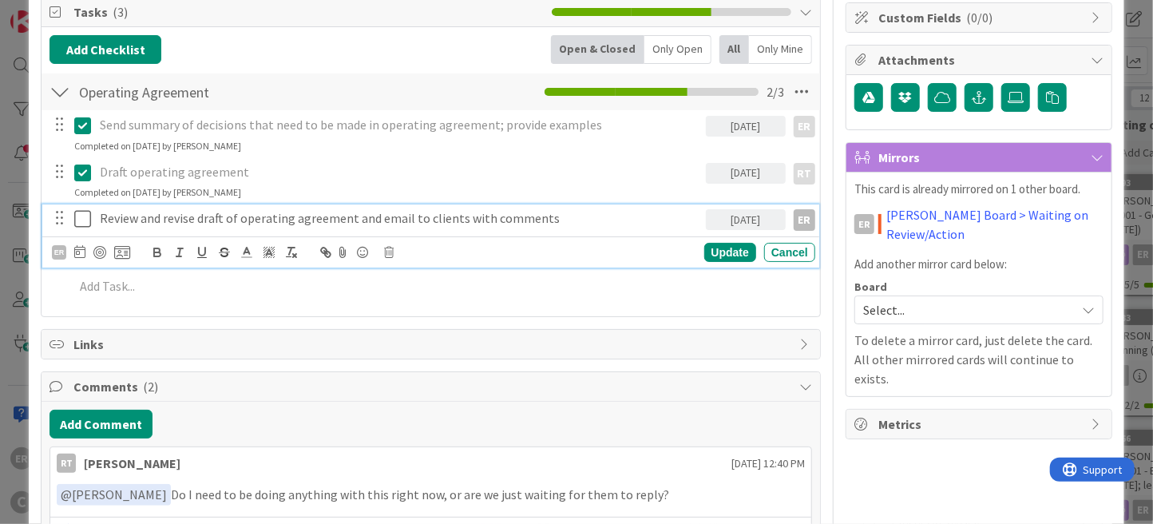
click at [77, 222] on icon at bounding box center [82, 218] width 17 height 19
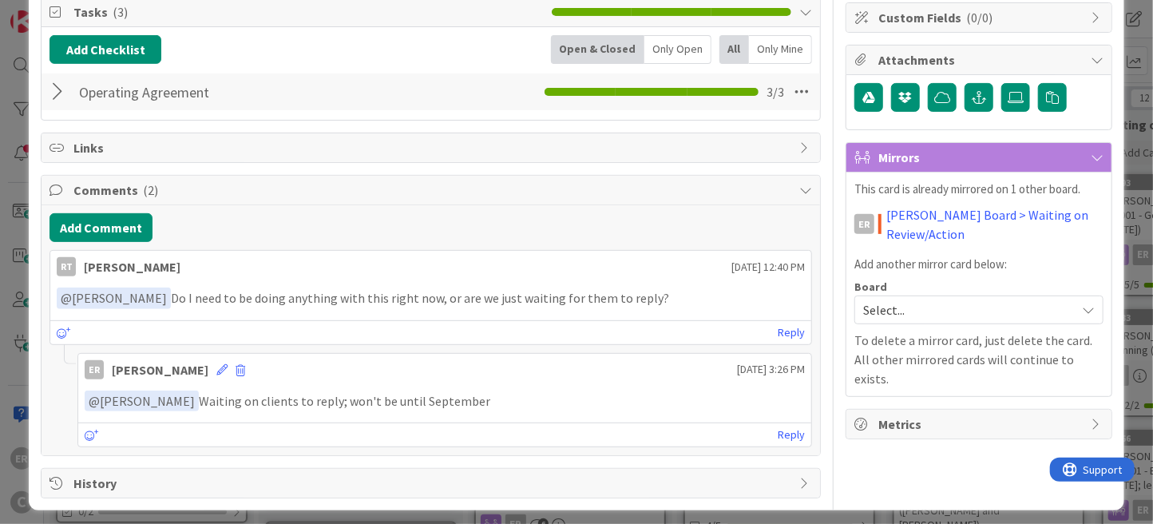
scroll to position [0, 0]
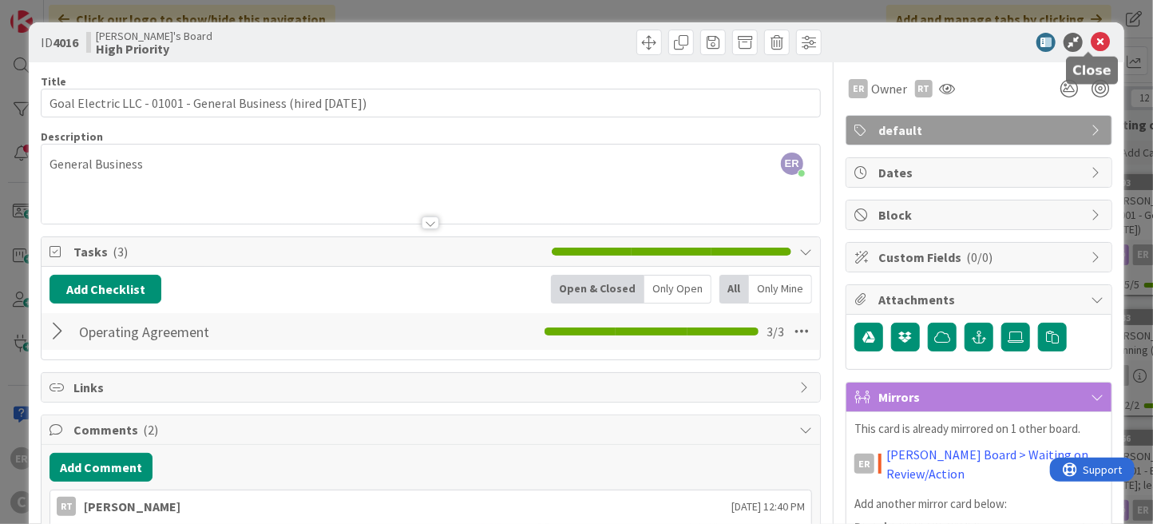
click at [1091, 48] on icon at bounding box center [1100, 42] width 19 height 19
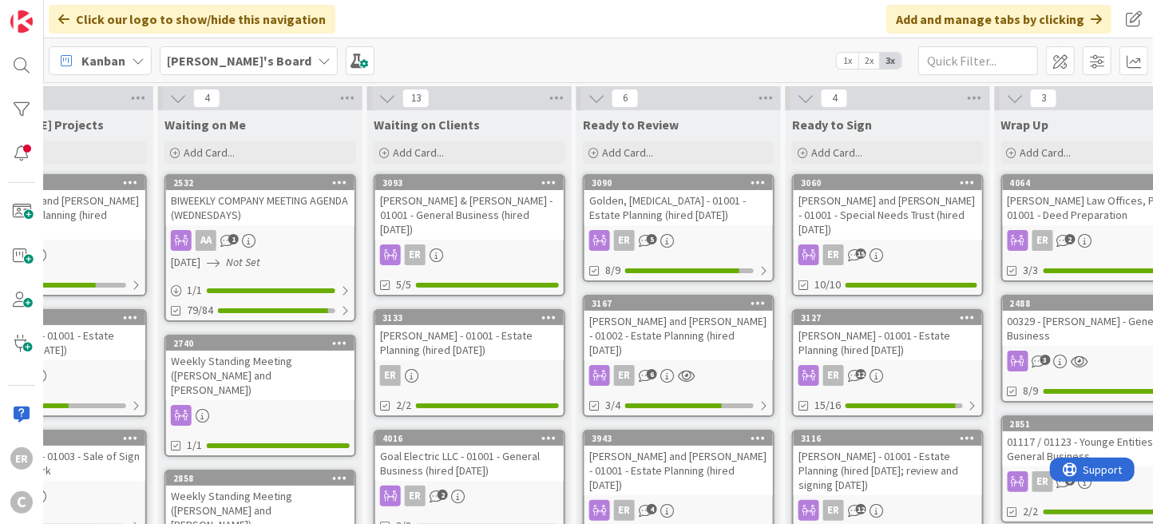
scroll to position [0, 762]
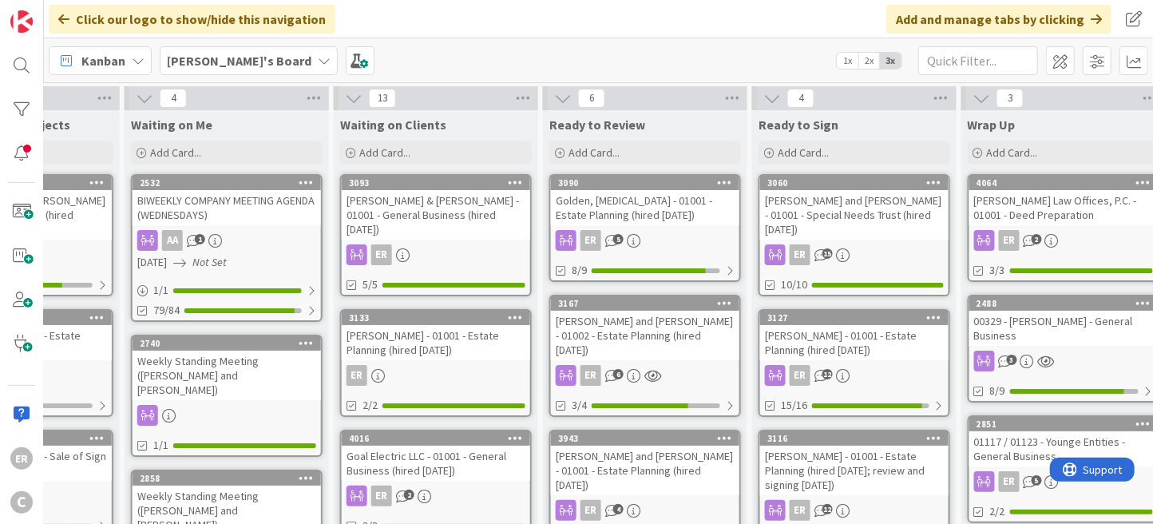
click at [458, 244] on div "ER" at bounding box center [436, 254] width 188 height 21
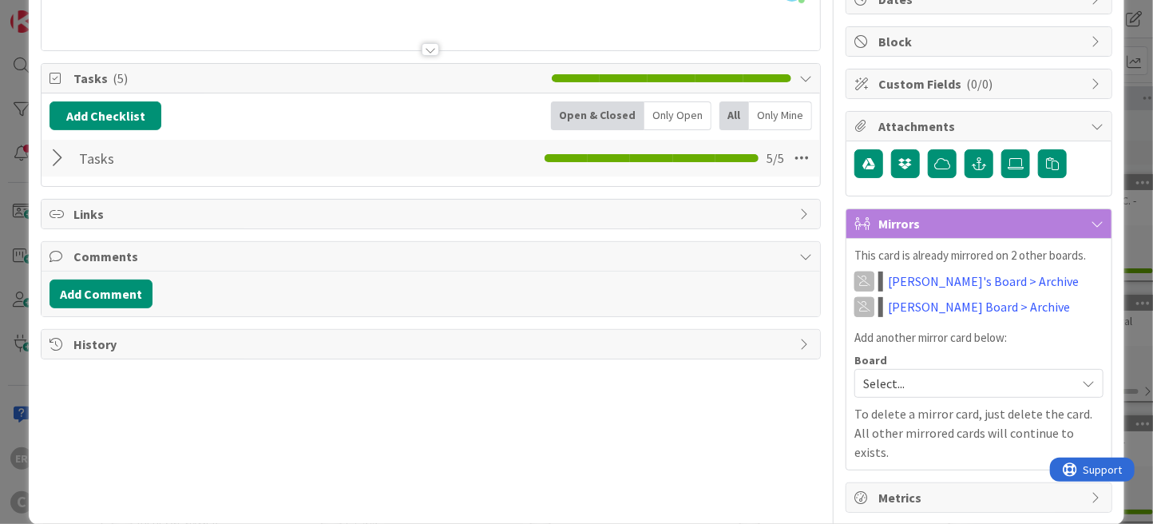
scroll to position [174, 0]
click at [61, 156] on div at bounding box center [60, 157] width 21 height 29
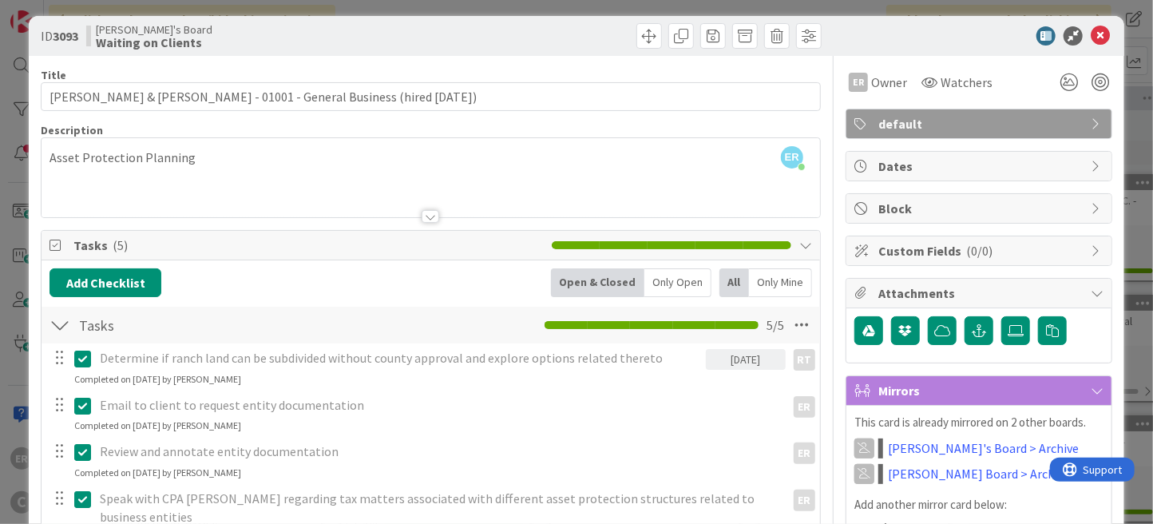
scroll to position [0, 0]
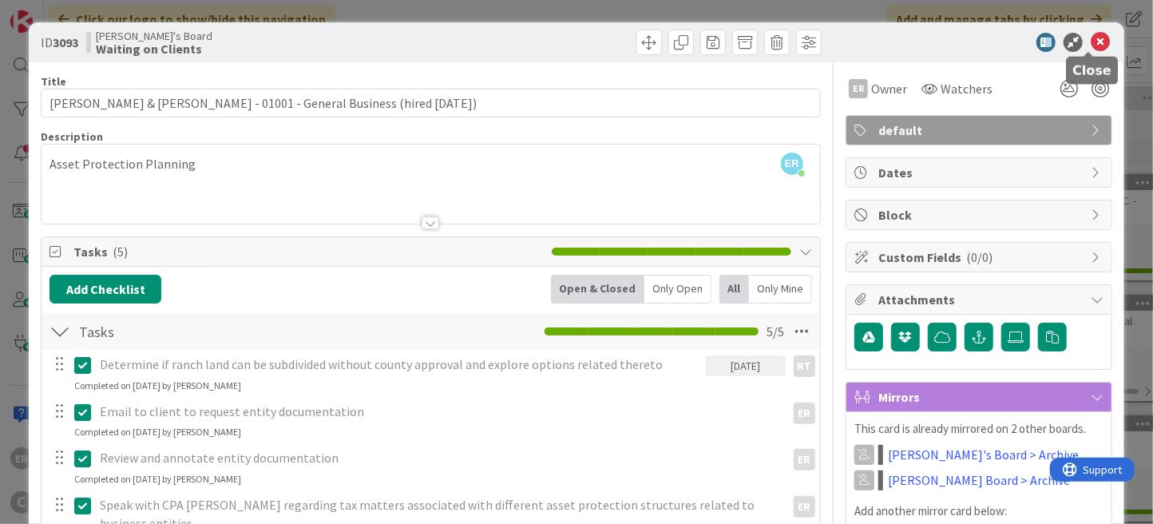
click at [1091, 38] on icon at bounding box center [1100, 42] width 19 height 19
